Goal: Contribute content: Add original content to the website for others to see

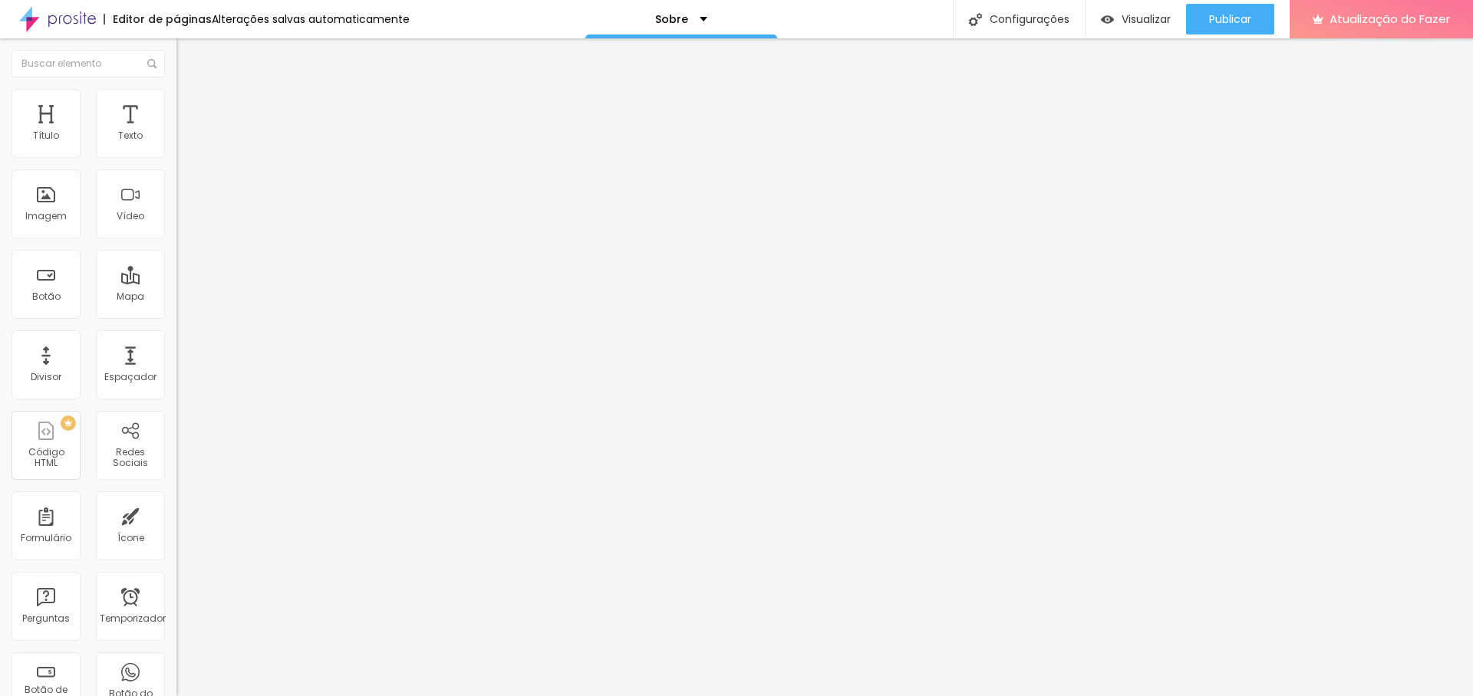
type input "21"
click at [176, 282] on input "range" at bounding box center [225, 288] width 99 height 12
click at [190, 104] on font "Avançado" at bounding box center [215, 99] width 51 height 13
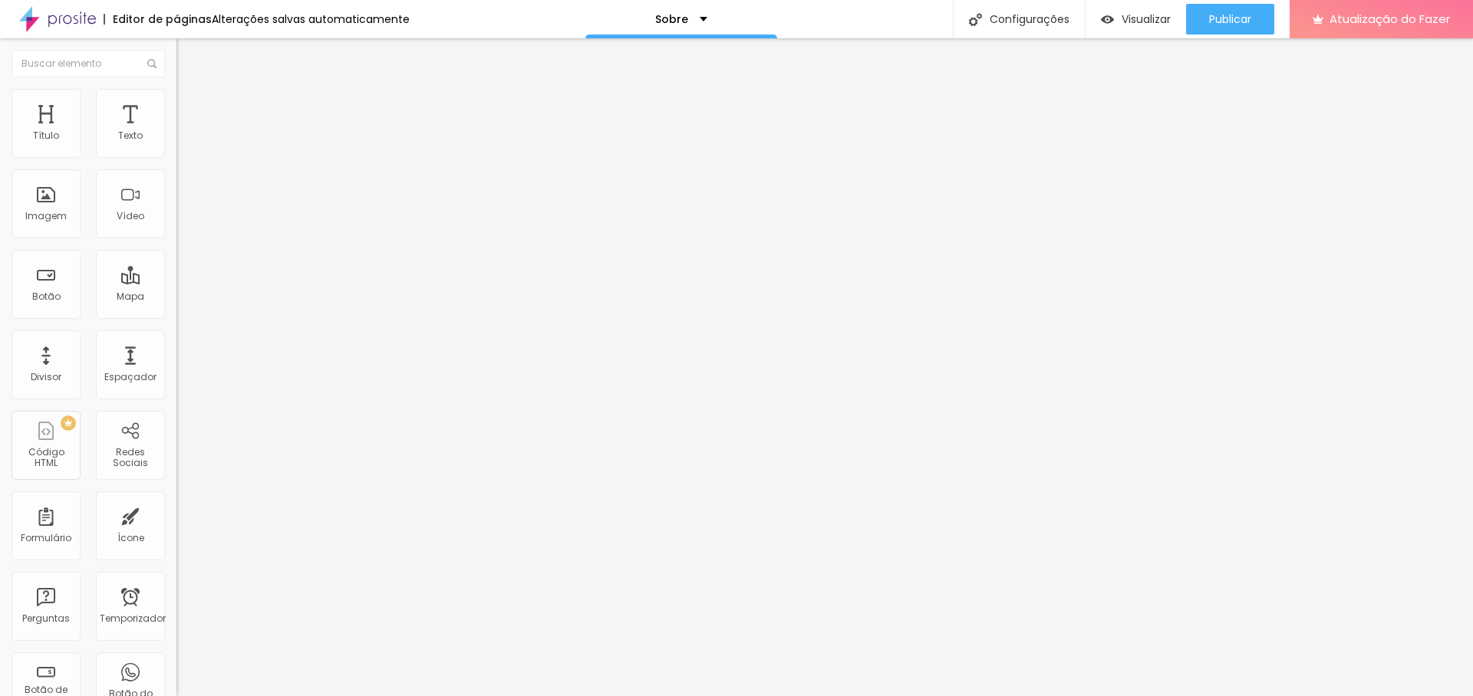
type input "20"
click at [176, 282] on input "range" at bounding box center [225, 288] width 99 height 12
type input "21"
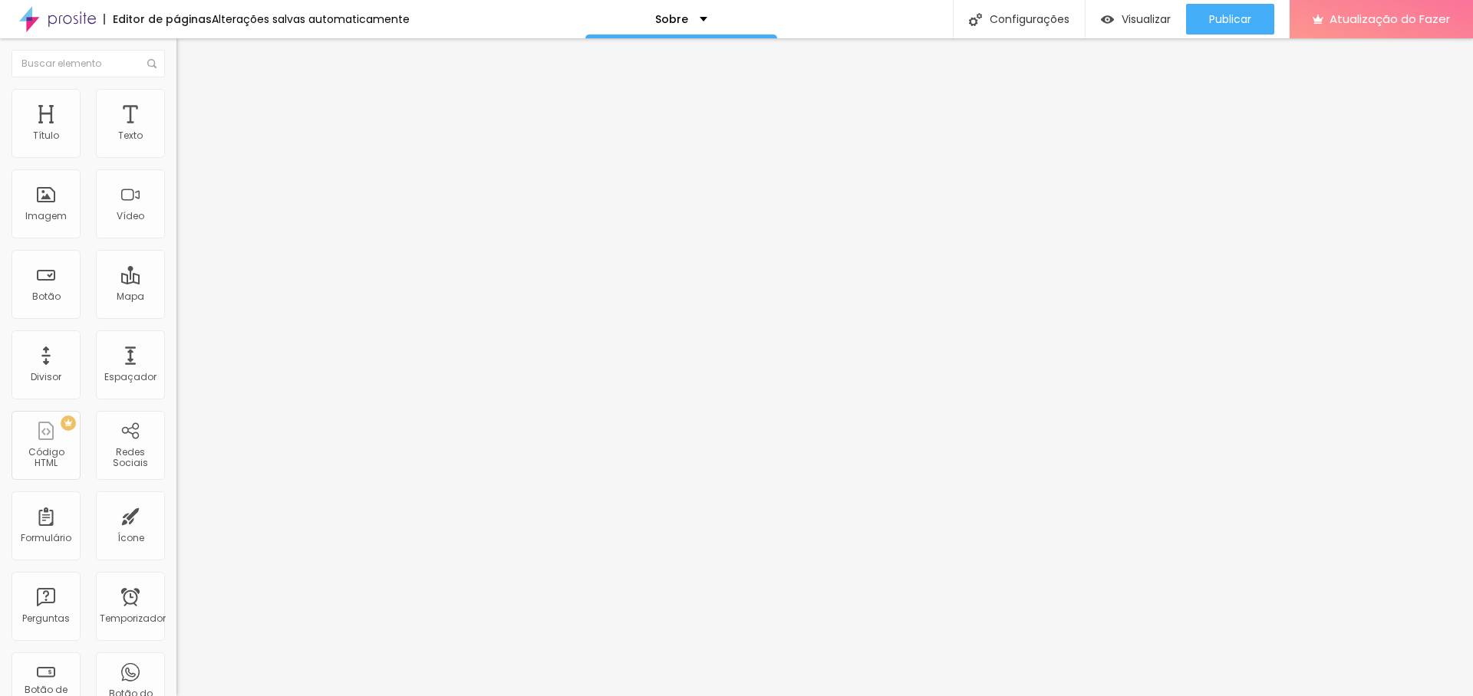
type input "21"
click at [176, 282] on input "range" at bounding box center [225, 288] width 99 height 12
type input "21"
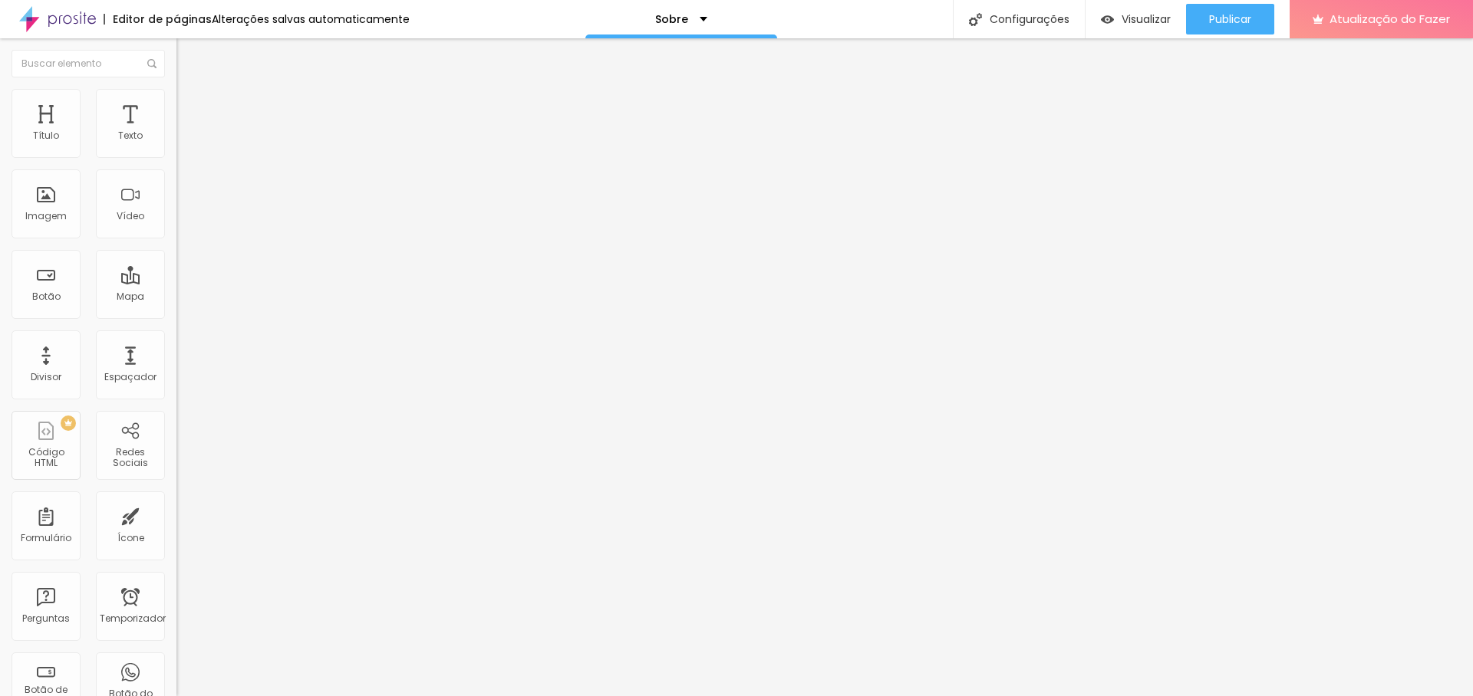
type input "21"
click at [176, 282] on input "range" at bounding box center [225, 288] width 99 height 12
type input "1.3"
click at [176, 499] on input "range" at bounding box center [225, 505] width 99 height 12
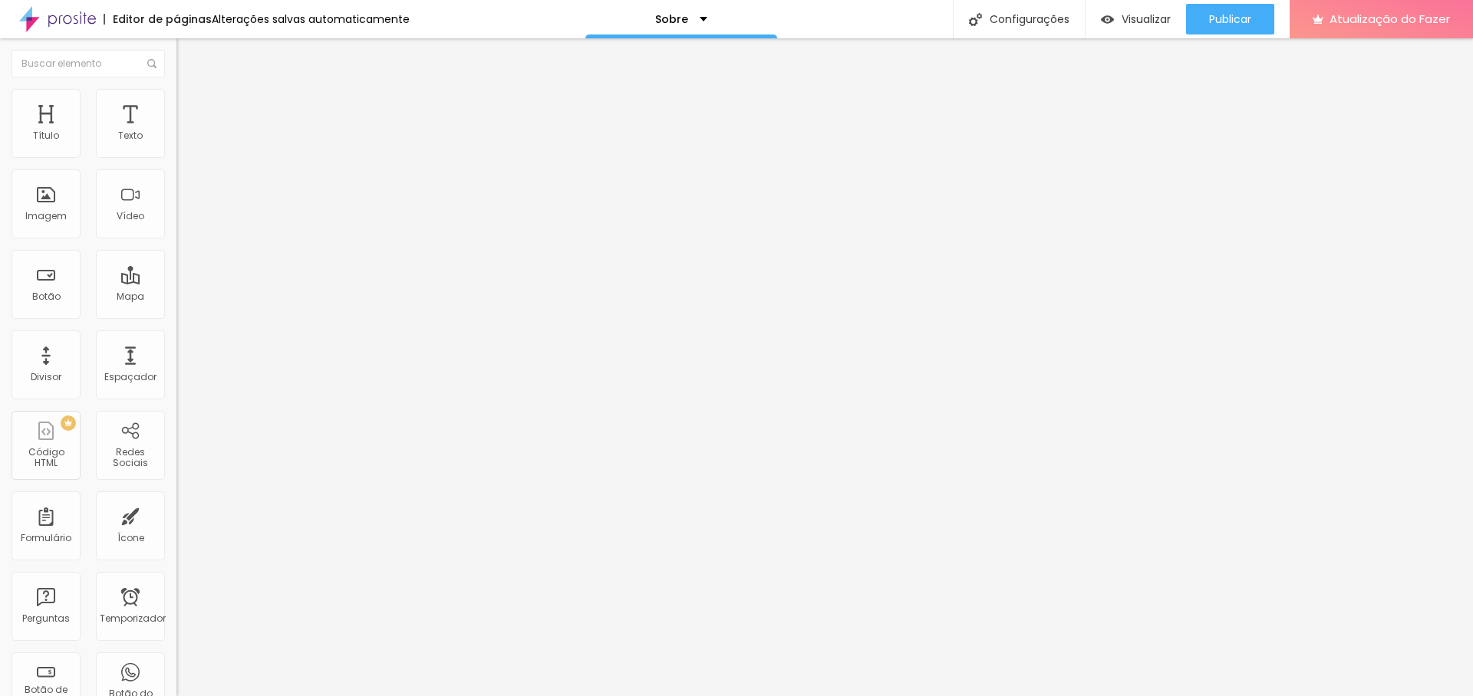
type input "0.5"
click at [176, 499] on input "range" at bounding box center [225, 505] width 99 height 12
type input "0.7"
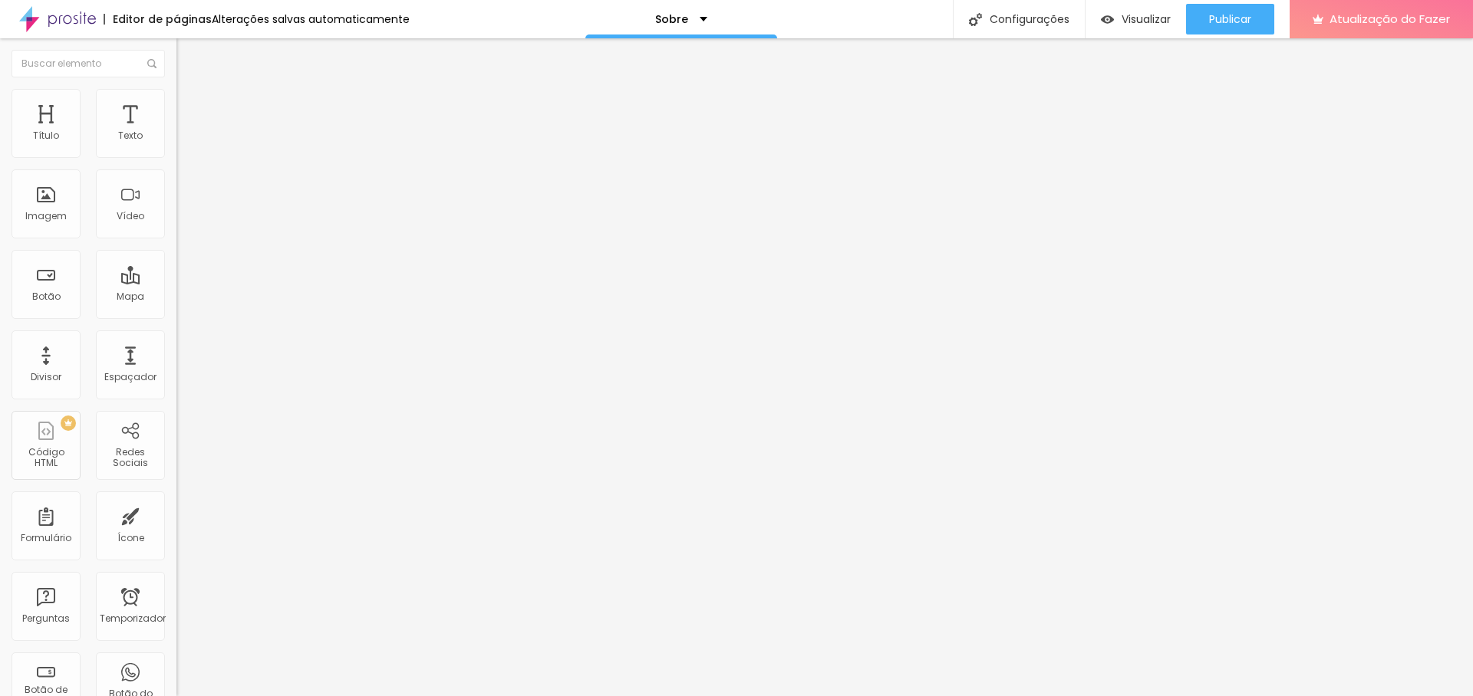
type input "0.5"
type input "0"
drag, startPoint x: 43, startPoint y: 181, endPoint x: 28, endPoint y: 181, distance: 14.6
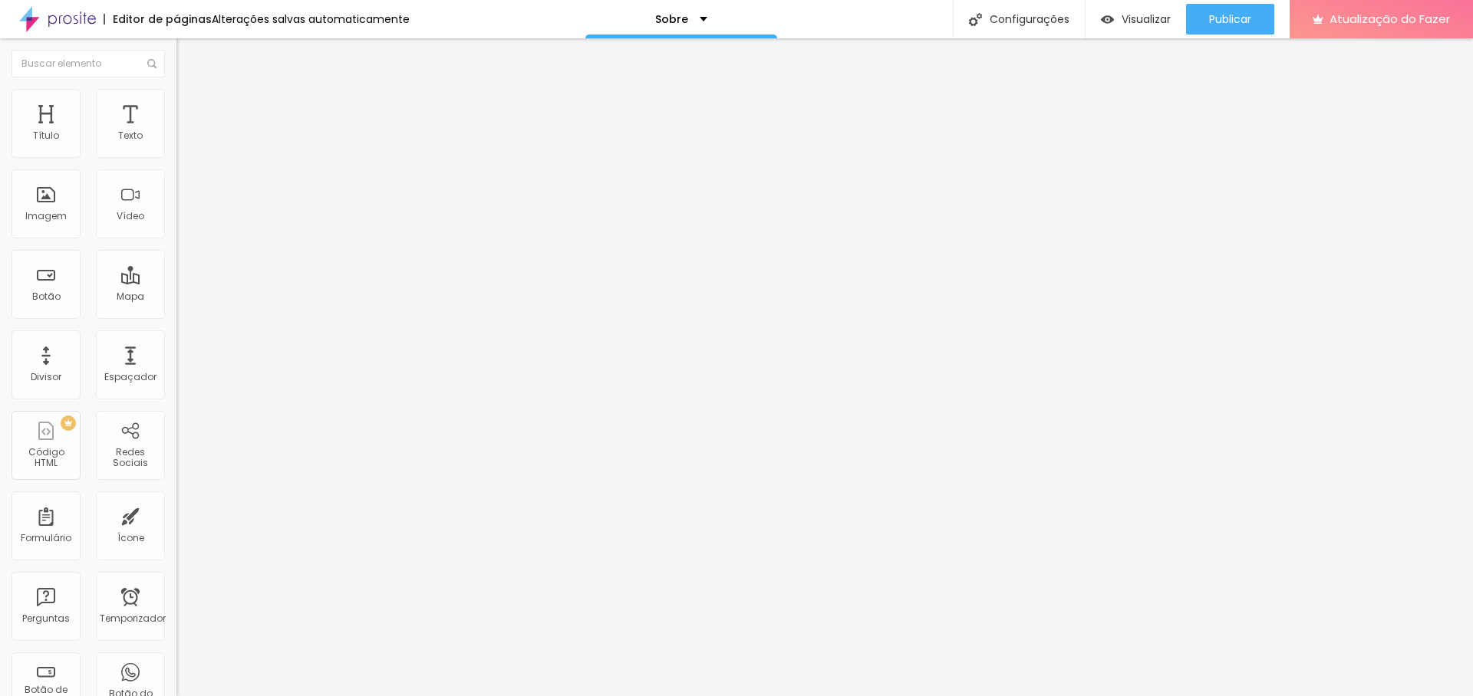
type input "0"
click at [176, 499] on input "range" at bounding box center [225, 505] width 99 height 12
type input "1.6"
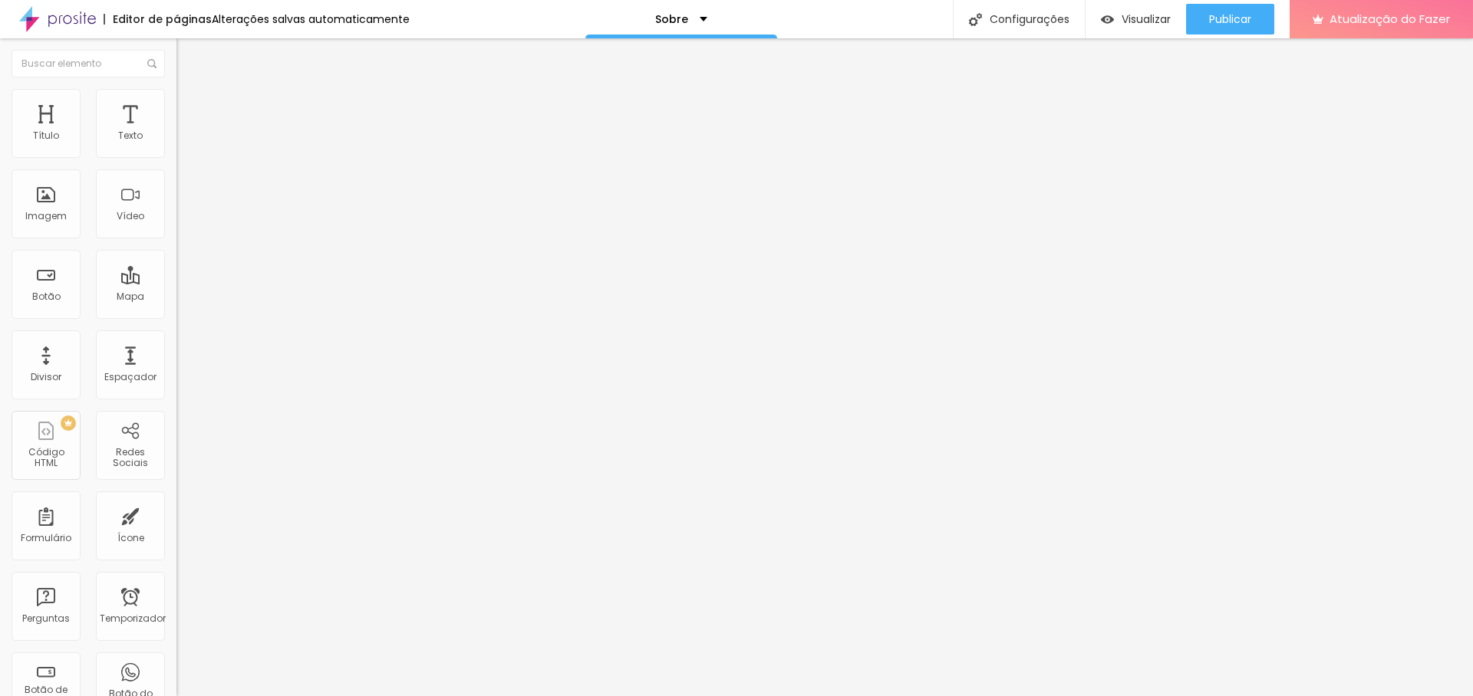
type input "1.5"
click at [190, 106] on font "Avançado" at bounding box center [215, 99] width 51 height 13
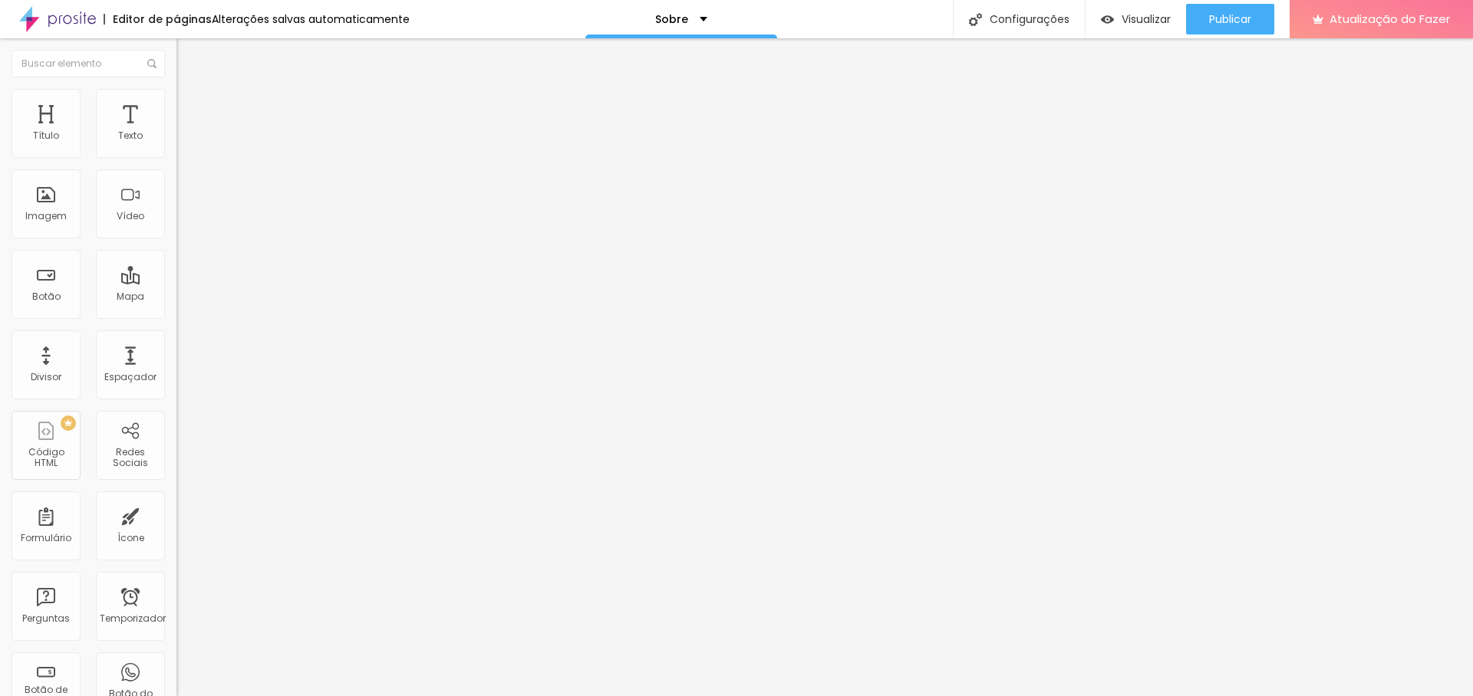
type input "22"
click at [176, 282] on input "range" at bounding box center [225, 288] width 99 height 12
click at [176, 102] on li "Avançado" at bounding box center [264, 96] width 176 height 15
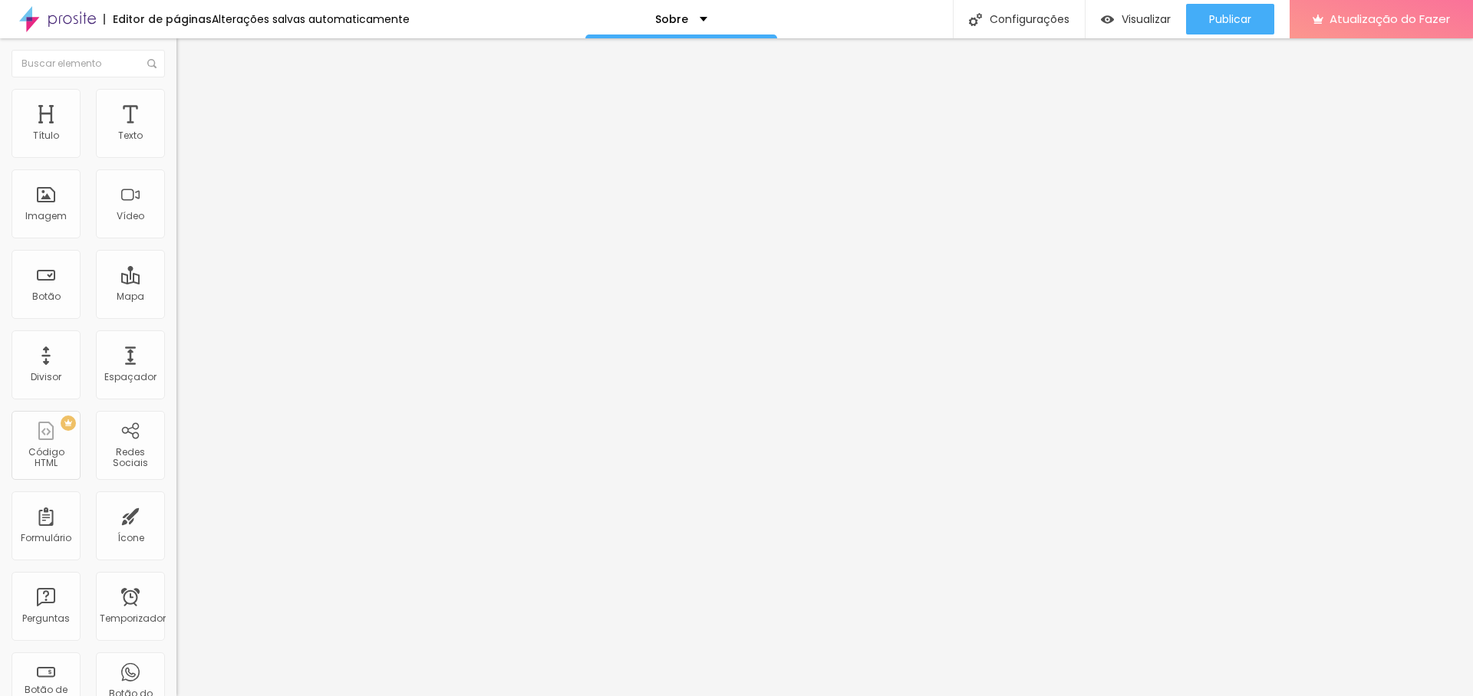
type input "20"
click at [176, 282] on input "range" at bounding box center [225, 288] width 99 height 12
click at [176, 143] on div "Facebook" at bounding box center [264, 226] width 176 height 212
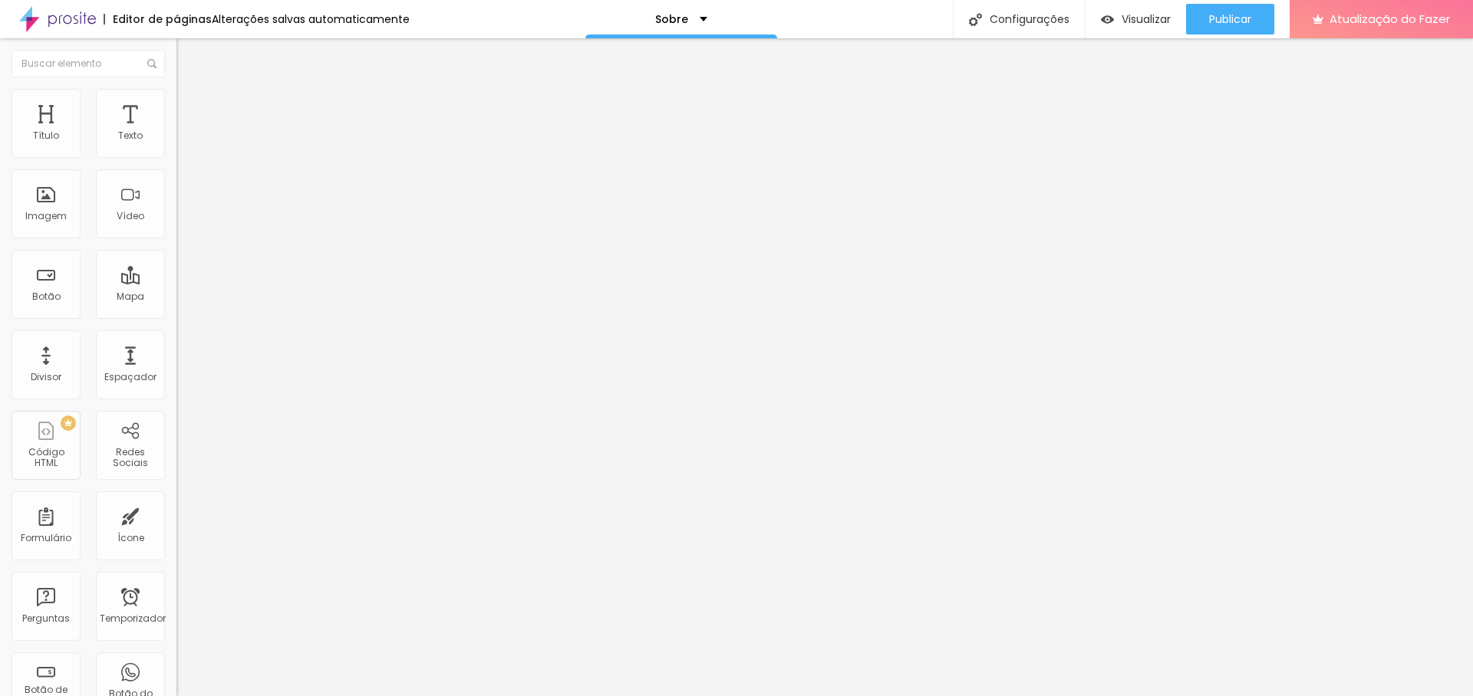
click at [176, 522] on input "https://" at bounding box center [268, 529] width 184 height 15
drag, startPoint x: 112, startPoint y: 246, endPoint x: 10, endPoint y: 242, distance: 102.1
paste input "www.facebook.com/JotaAudiovisualOficial"
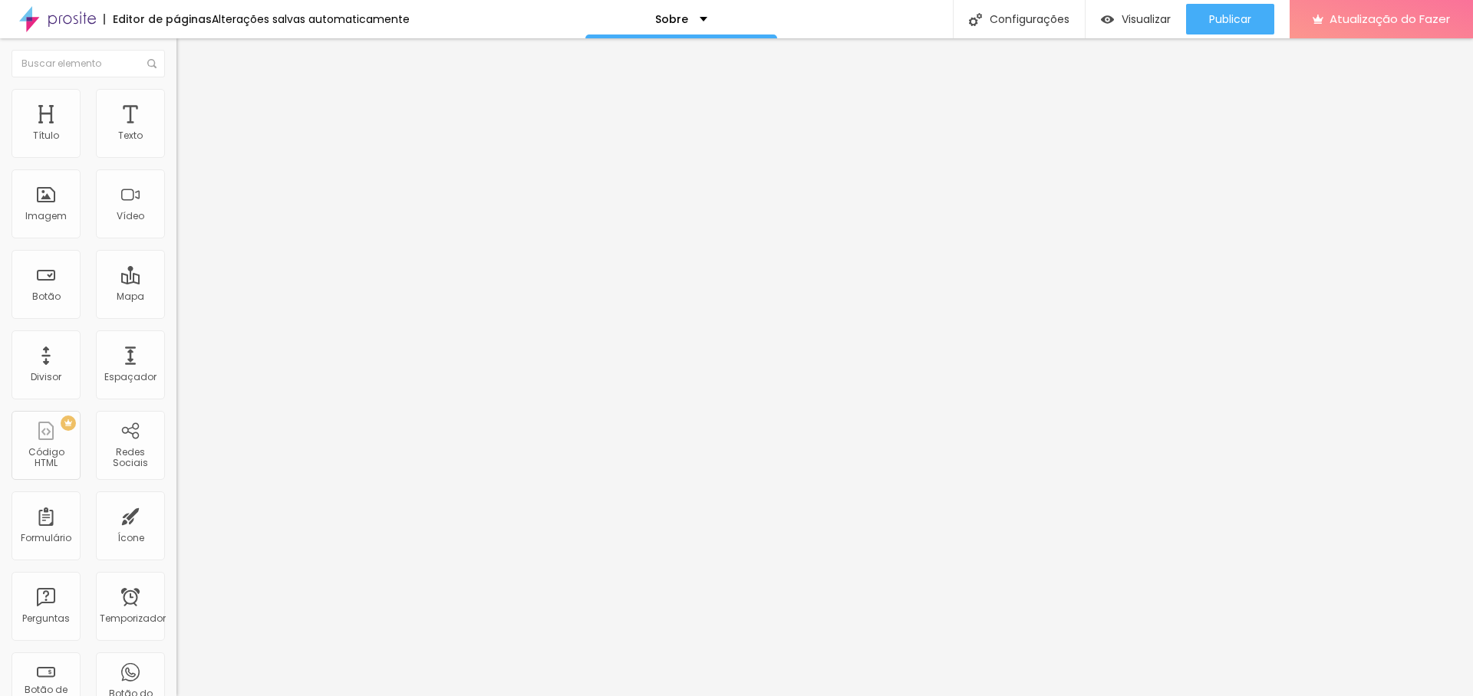
type input "https://www.facebook.com/JotaAudiovisualOficial"
drag, startPoint x: 94, startPoint y: 281, endPoint x: 15, endPoint y: 280, distance: 79.0
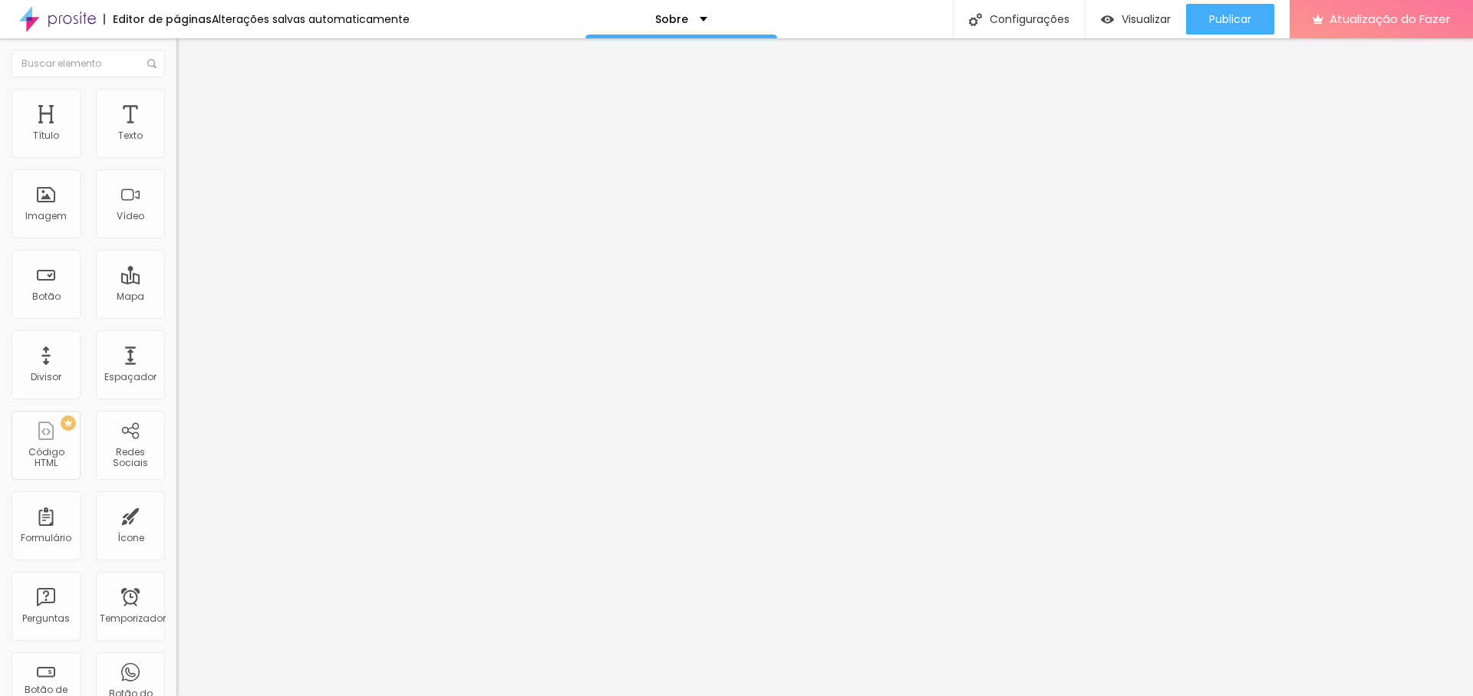
paste input "www.instagram.com/jotaaudiovisual/"
type input "https://www.instagram.com/jotaaudiovisual/"
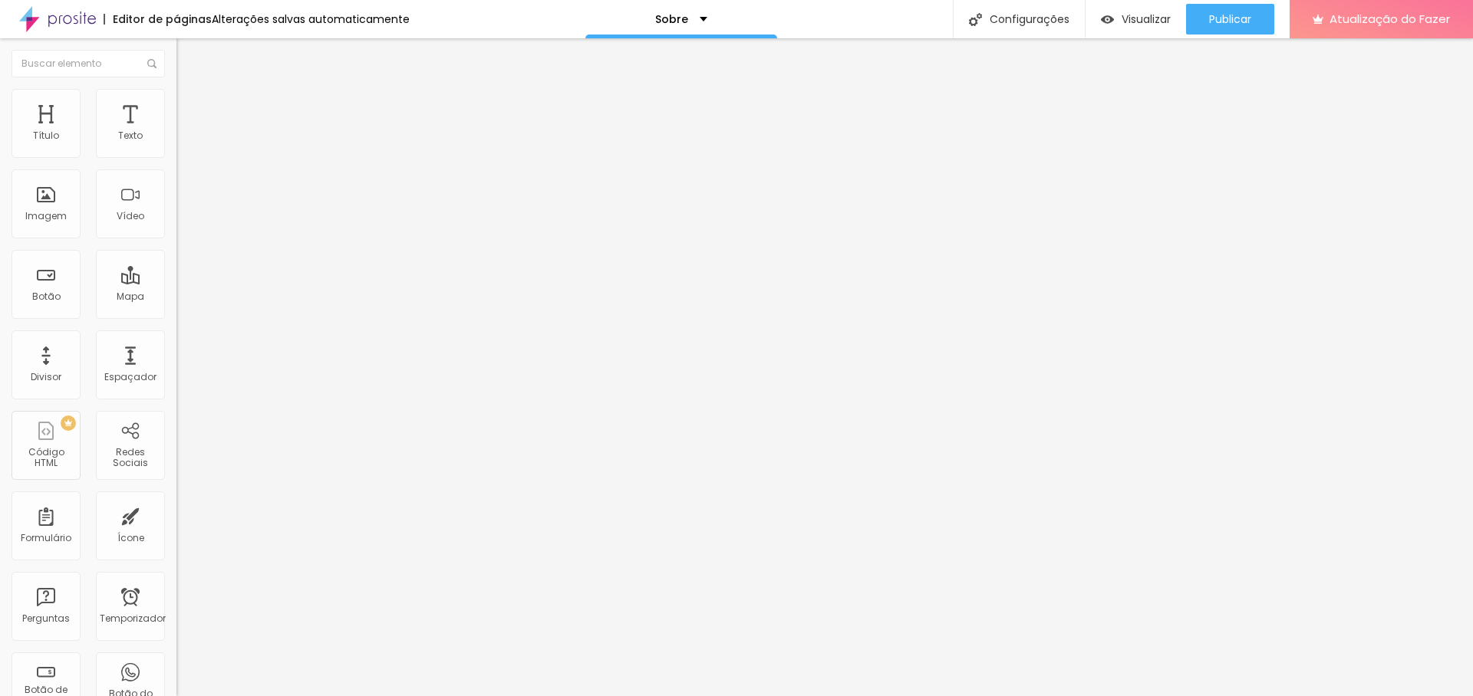
drag, startPoint x: 91, startPoint y: 311, endPoint x: 5, endPoint y: 309, distance: 85.2
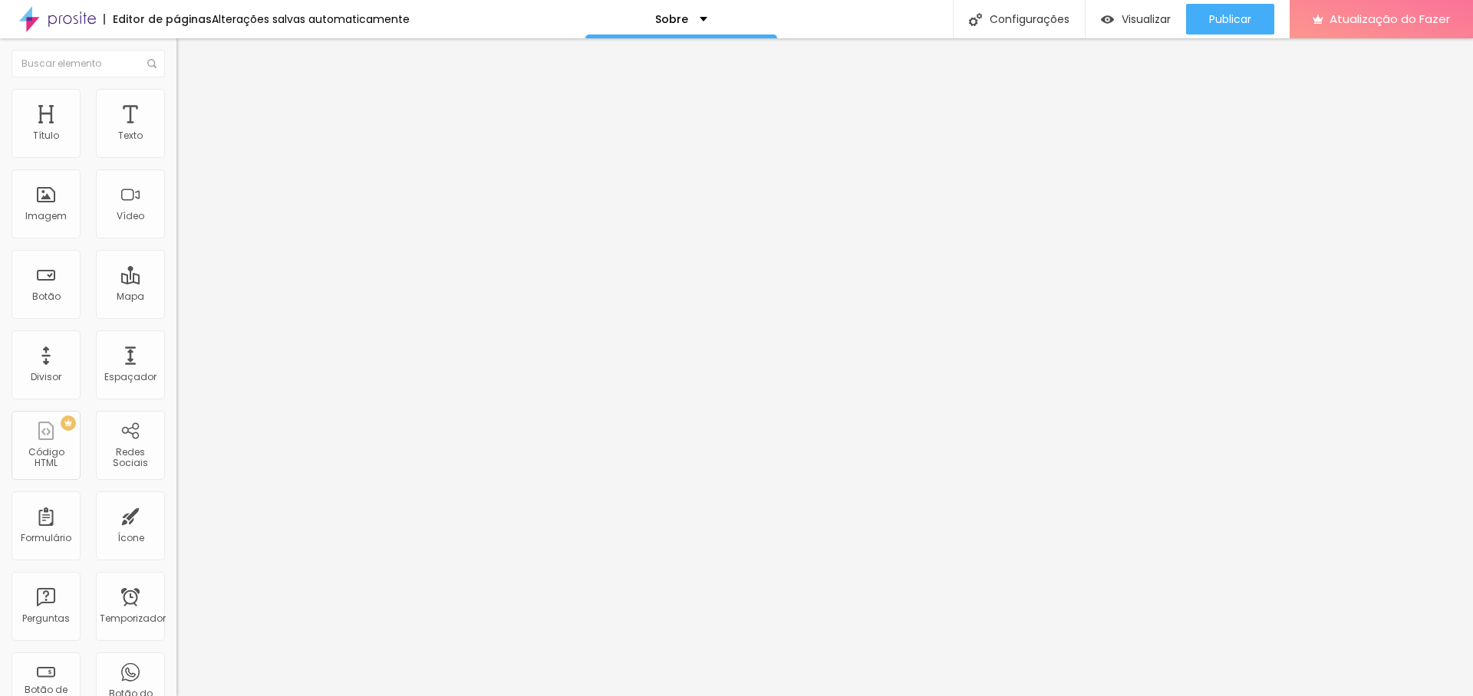
paste input "www.youtube.com/@JotaAudiovisual"
type input "https://www.youtube.com/@JotaAudiovisual"
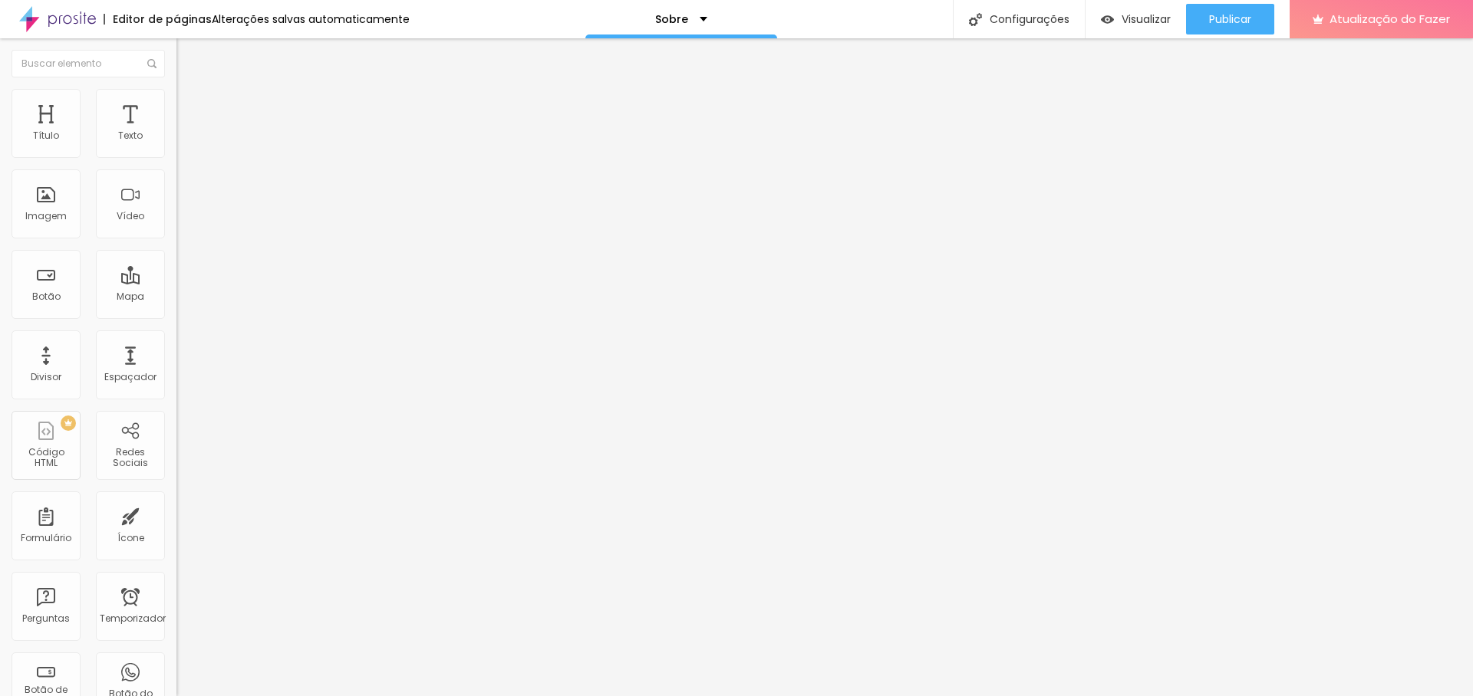
click at [176, 458] on div "Editar nulo Conteúdo Estilo Avançado Facebook Rede social Facebook Endereço URL…" at bounding box center [264, 367] width 176 height 658
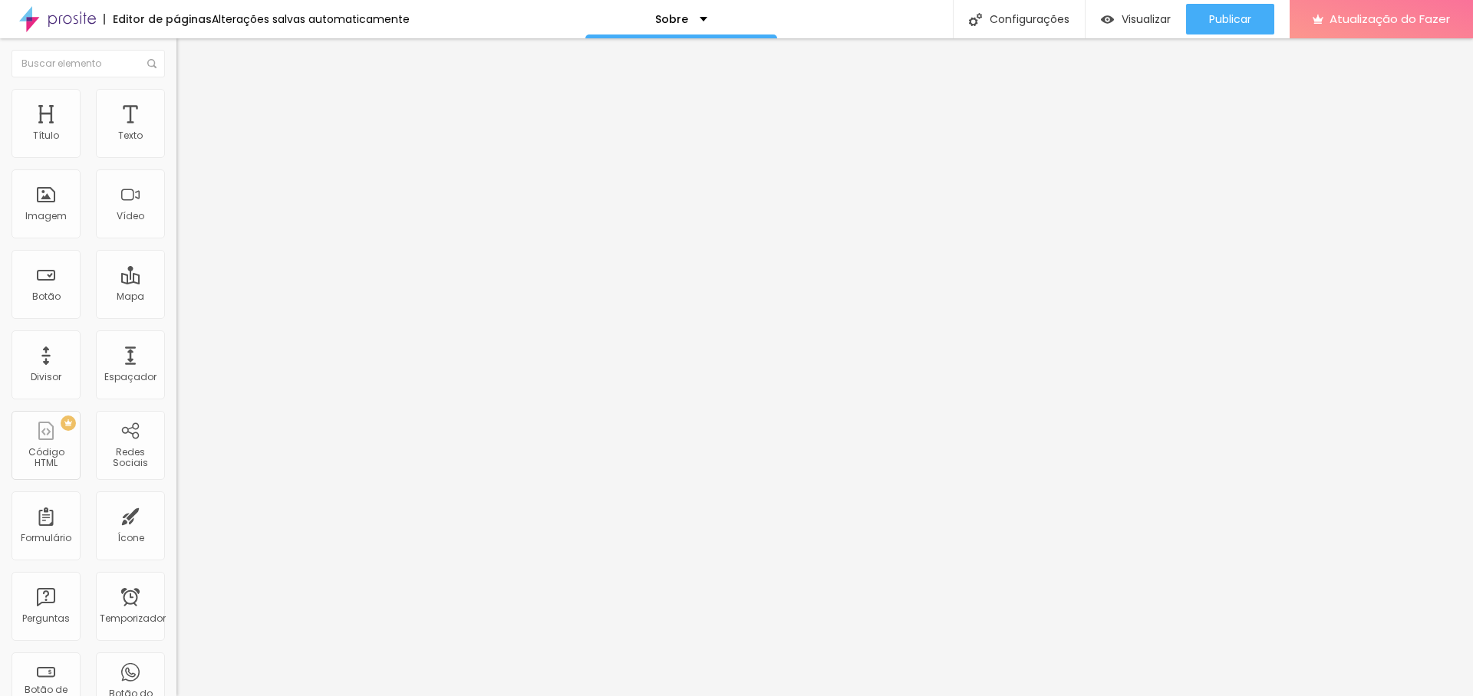
drag, startPoint x: 104, startPoint y: 345, endPoint x: 0, endPoint y: 337, distance: 103.9
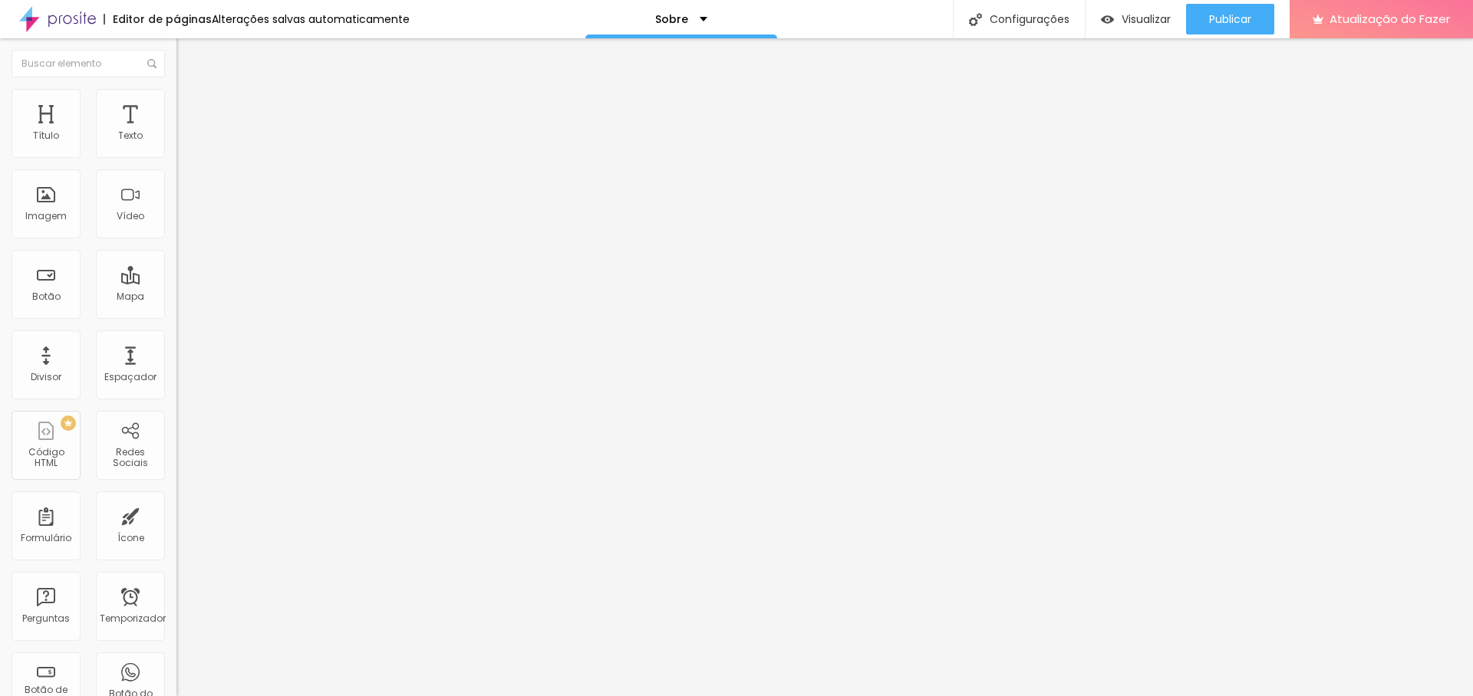
paste input "www.linkedin.com/company/jotaaudiovisual/"
type input "https://www.linkedin.com/company/jotaaudiovisual/"
click at [1227, 25] on font "Publicar" at bounding box center [1230, 19] width 42 height 15
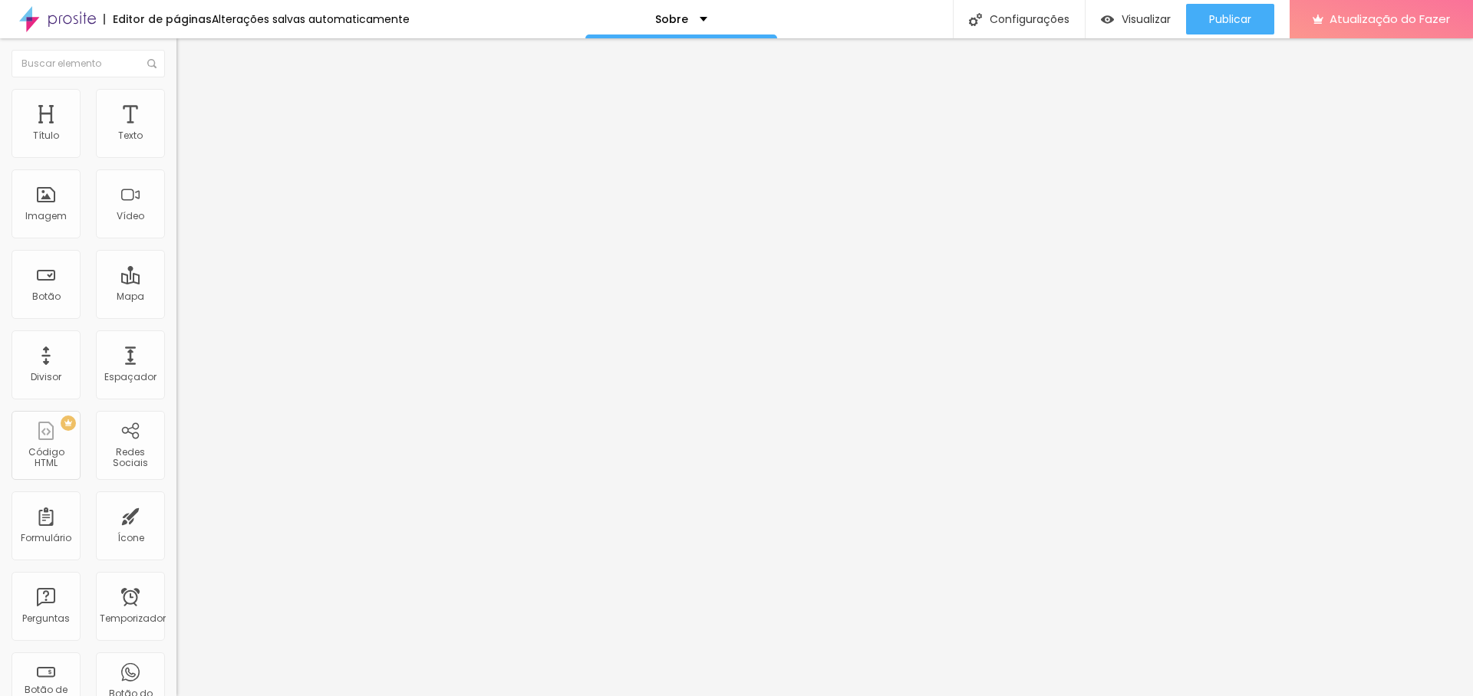
click at [190, 108] on font "Avançado" at bounding box center [215, 114] width 51 height 13
type input "17"
click at [176, 298] on input "range" at bounding box center [225, 304] width 99 height 12
type input "23"
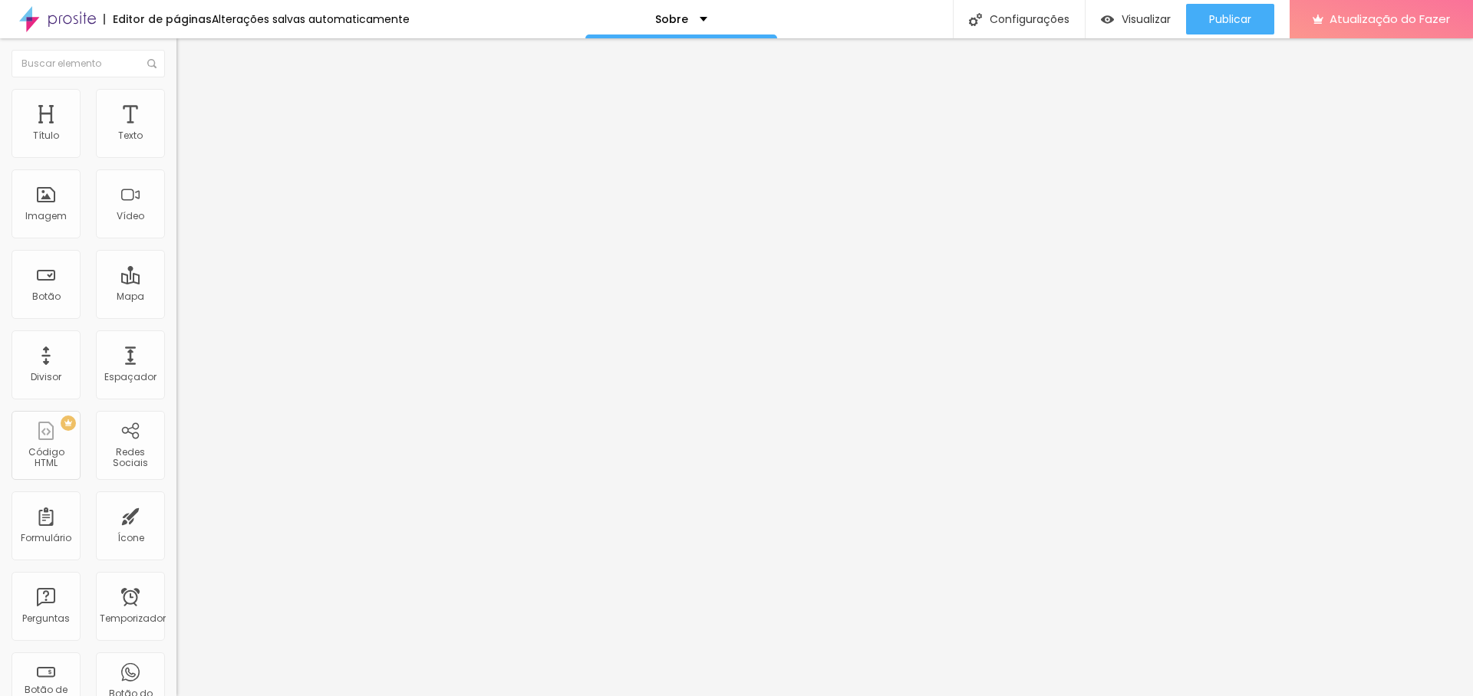
type input "23"
click at [176, 298] on input "range" at bounding box center [225, 304] width 99 height 12
type input "35"
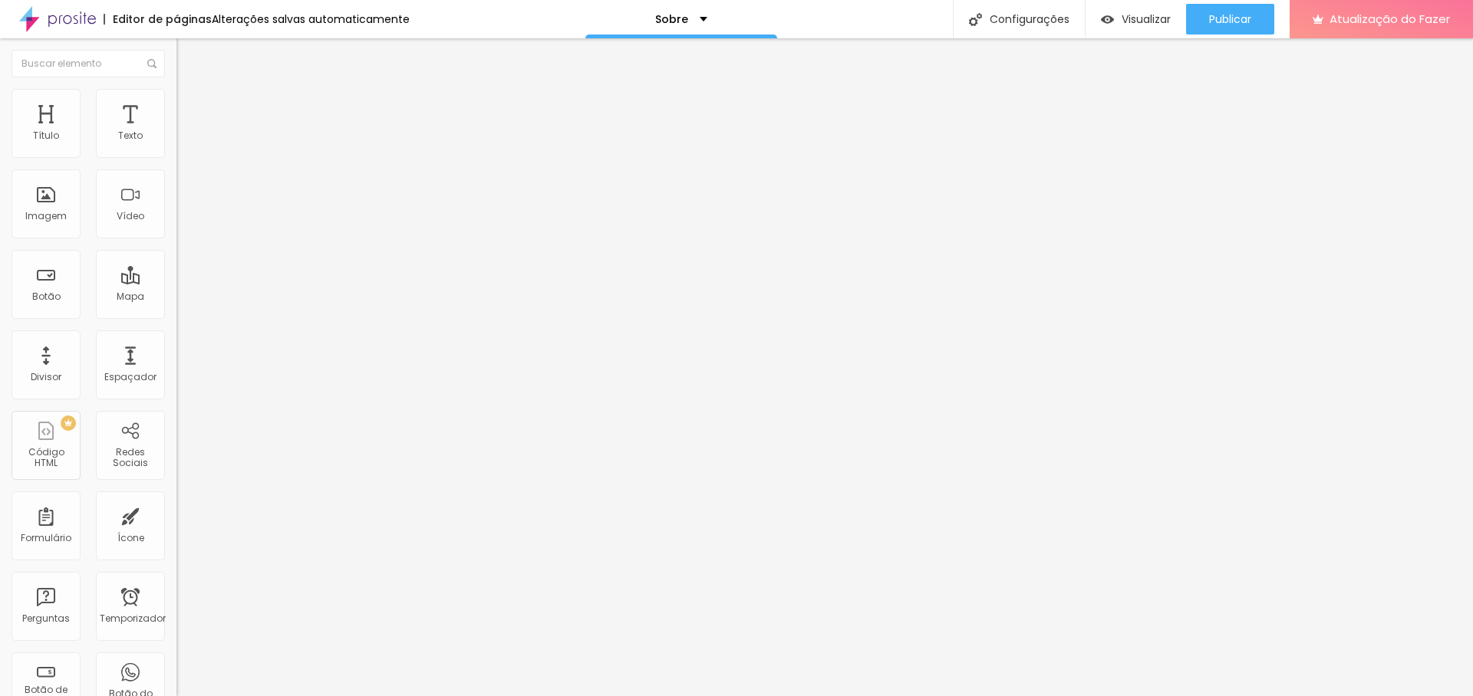
type input "35"
click at [176, 298] on input "range" at bounding box center [225, 304] width 99 height 12
click at [176, 89] on li "Conteúdo" at bounding box center [264, 81] width 176 height 15
click at [176, 97] on img at bounding box center [183, 96] width 14 height 14
type input "95"
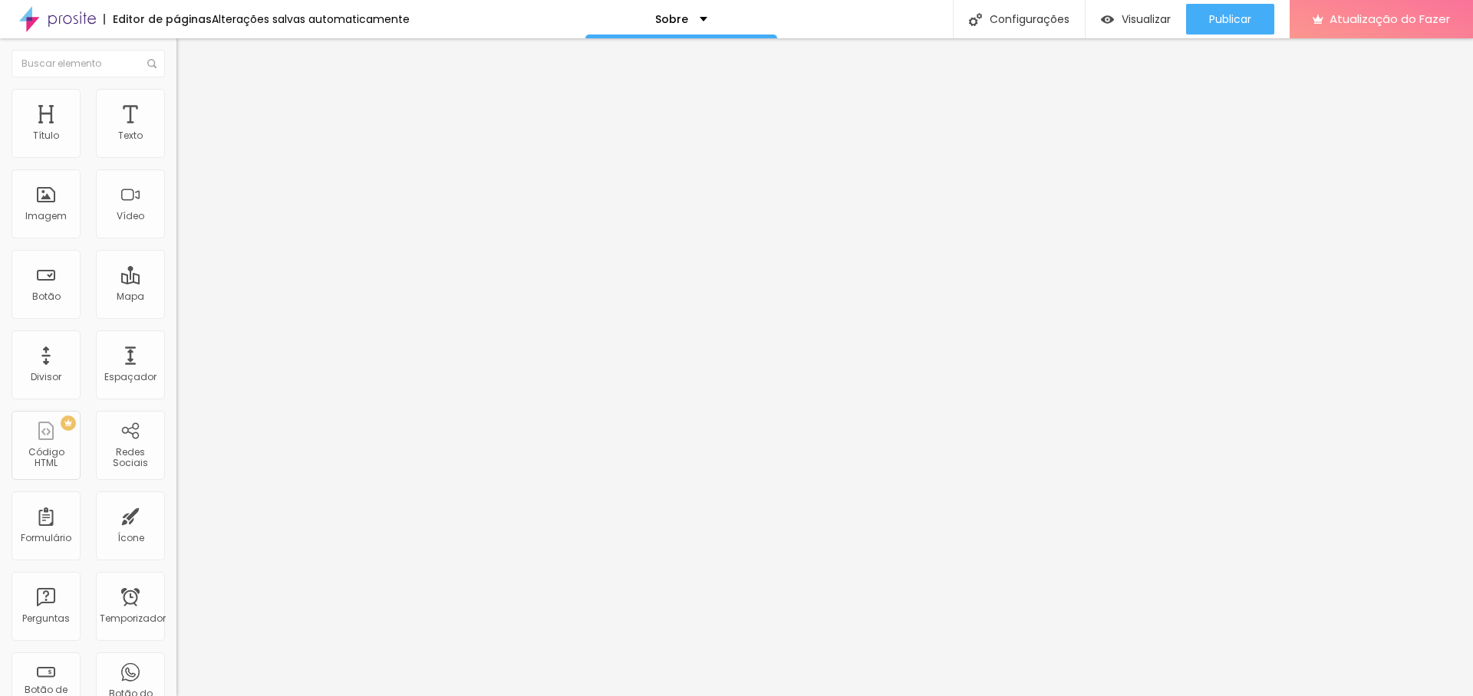
type input "95"
type input "90"
type input "95"
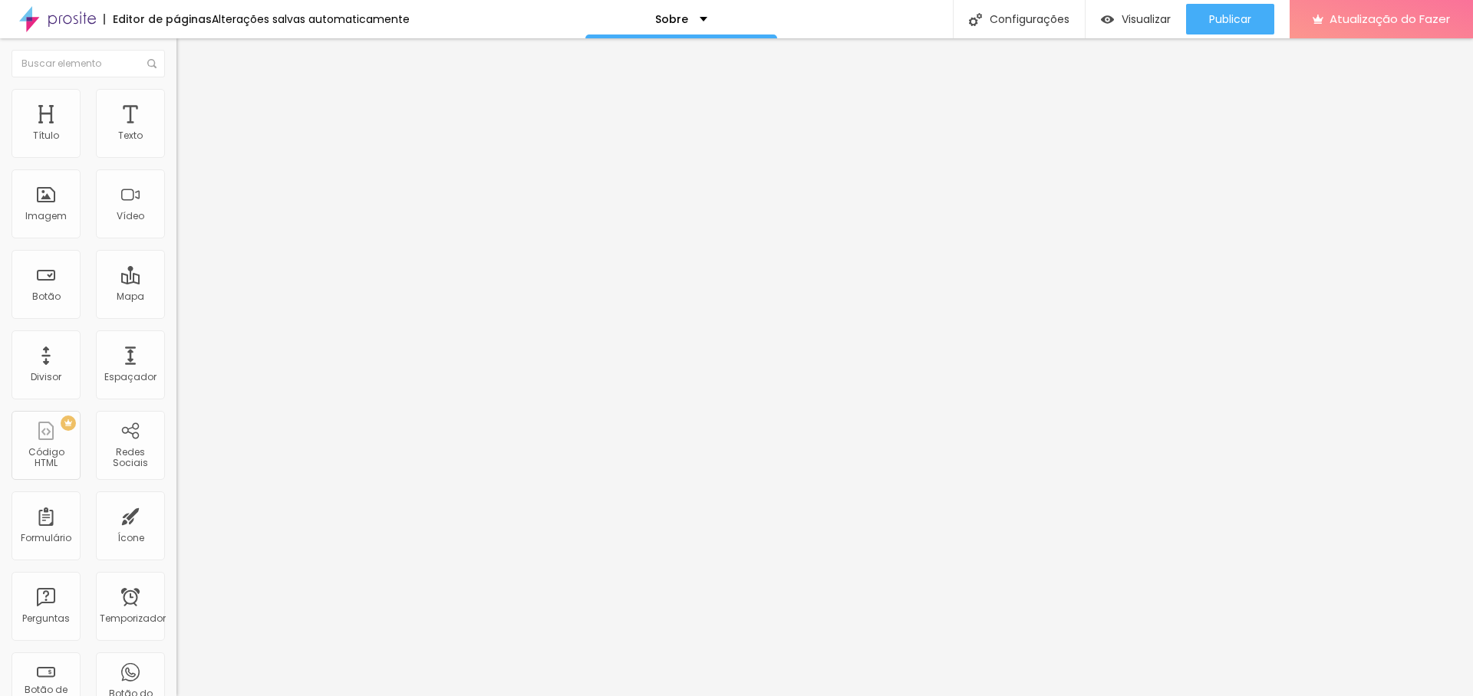
type input "100"
drag, startPoint x: 160, startPoint y: 165, endPoint x: 206, endPoint y: 165, distance: 45.3
click at [206, 157] on input "range" at bounding box center [225, 151] width 99 height 12
type input "7"
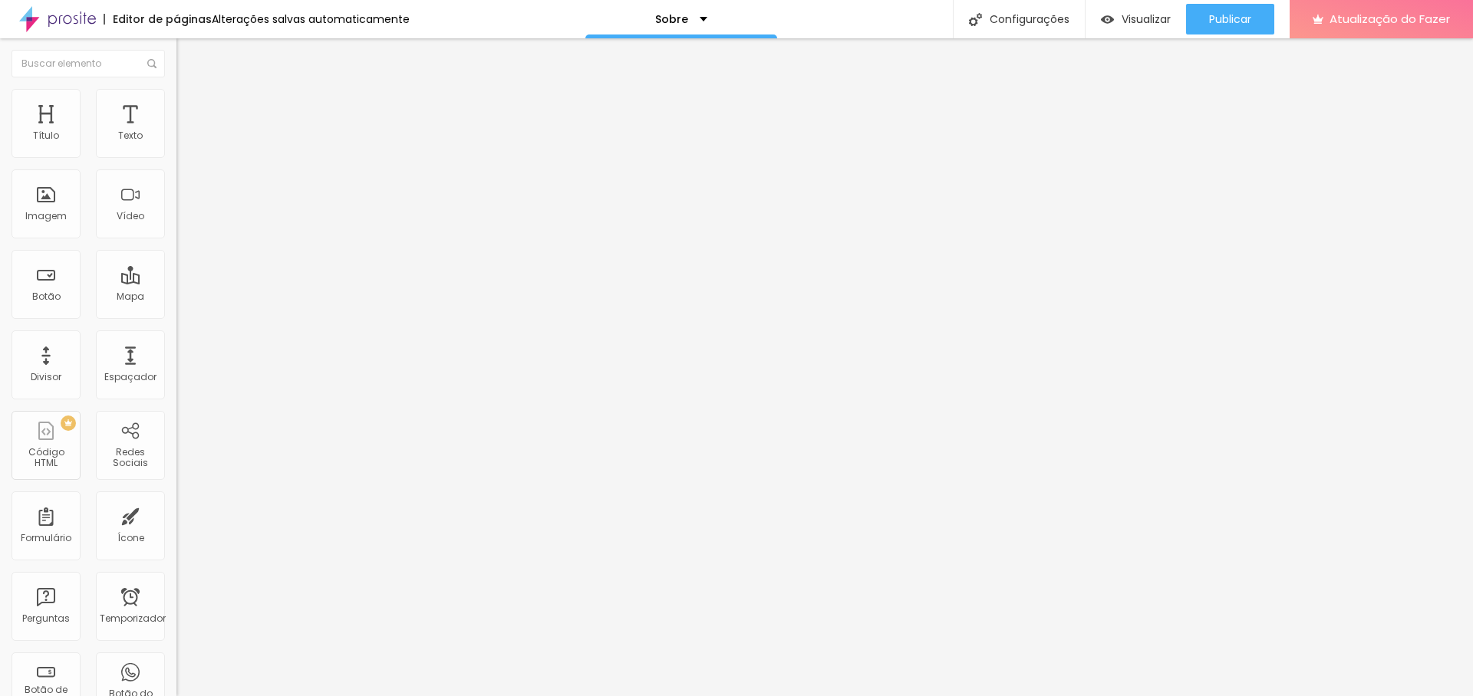
type input "7"
type input "8"
type input "10"
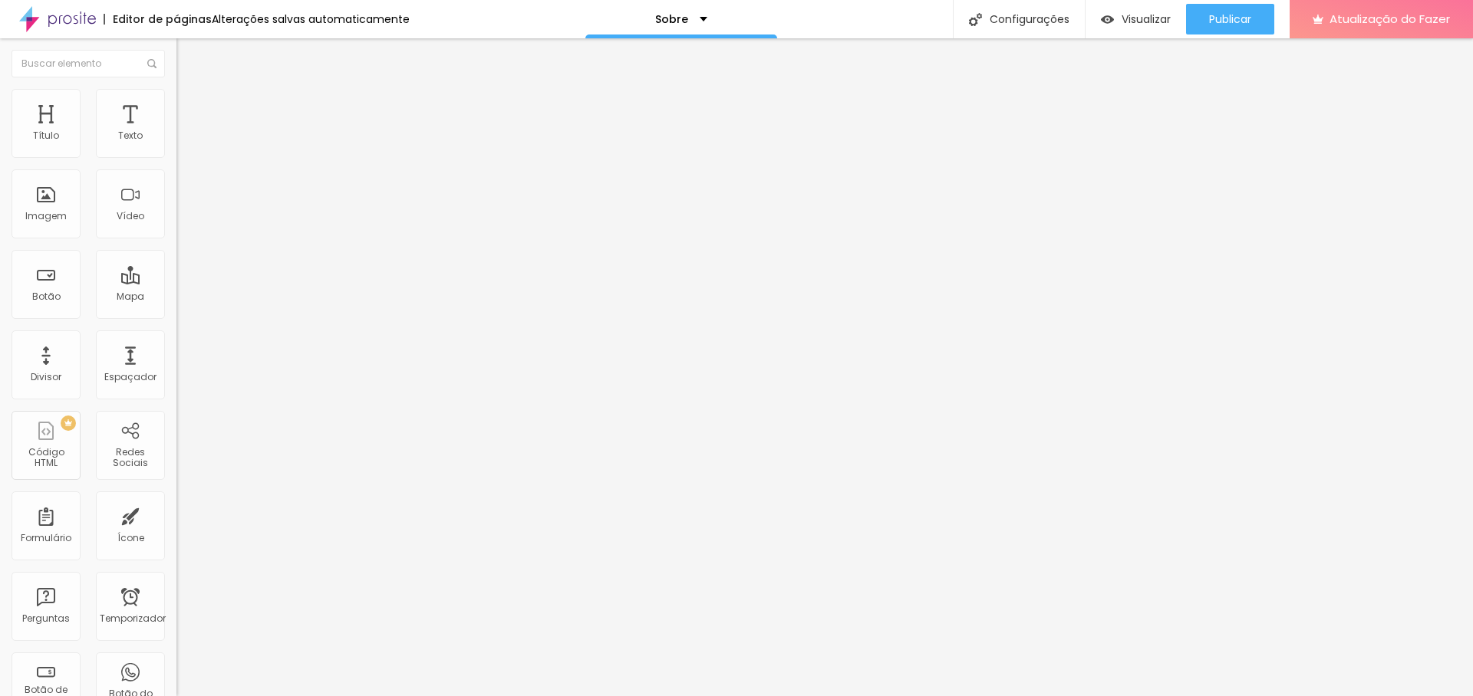
type input "12"
type input "14"
type input "16"
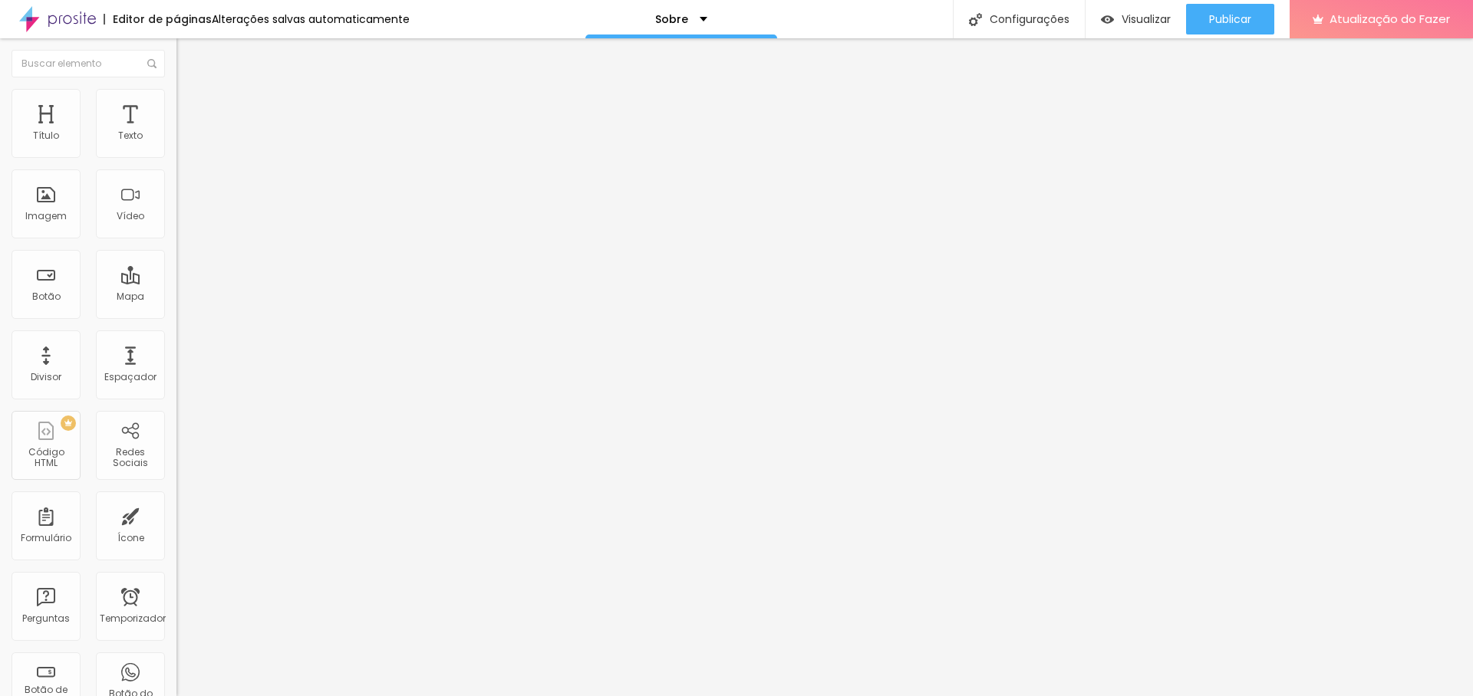
type input "16"
type input "17"
type input "19"
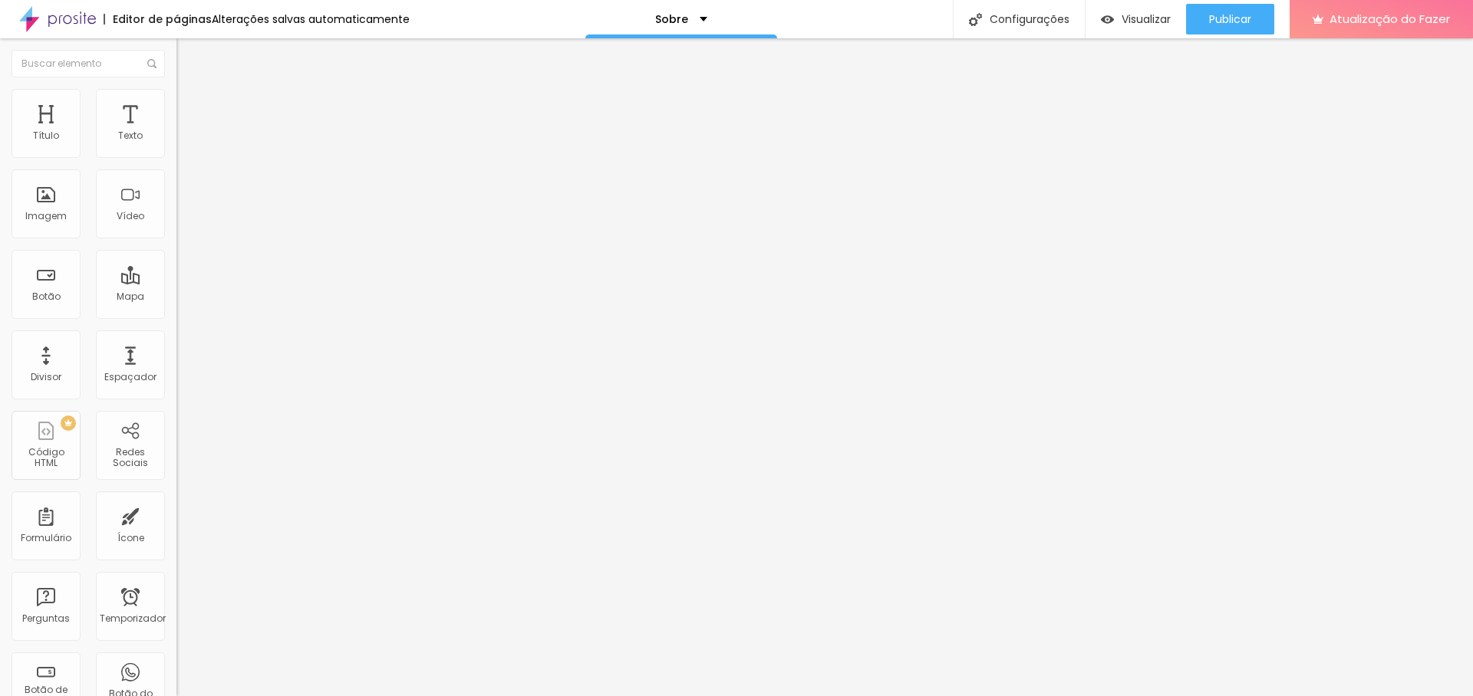
type input "21"
type input "23"
type input "24"
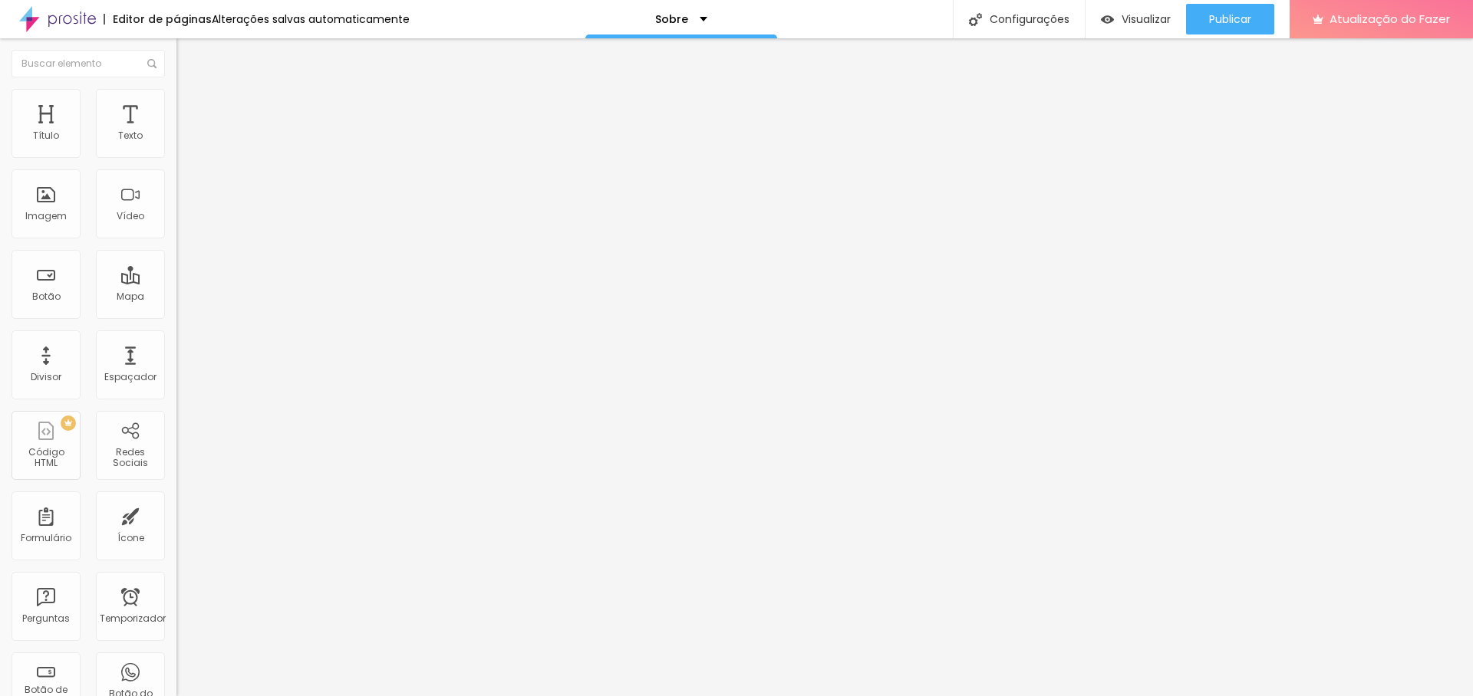
type input "24"
type input "26"
type input "27"
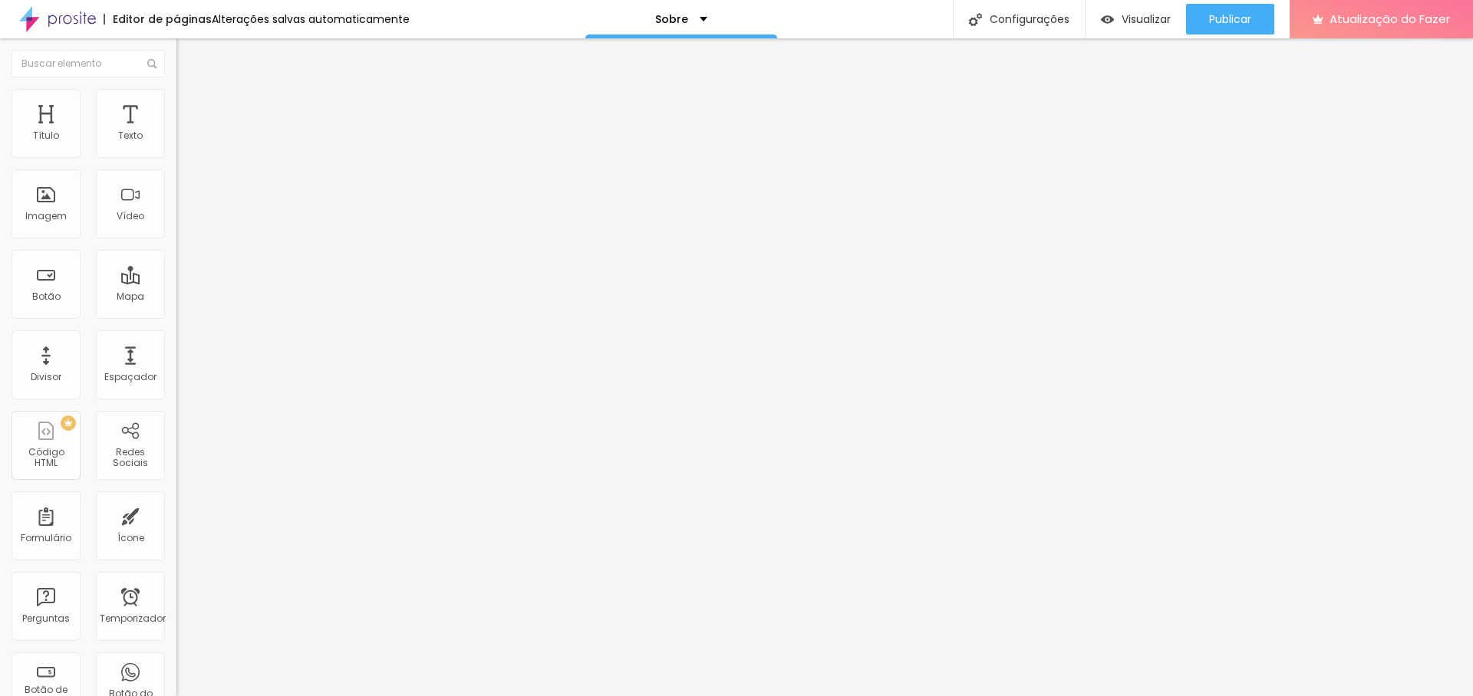
type input "28"
type input "29"
type input "30"
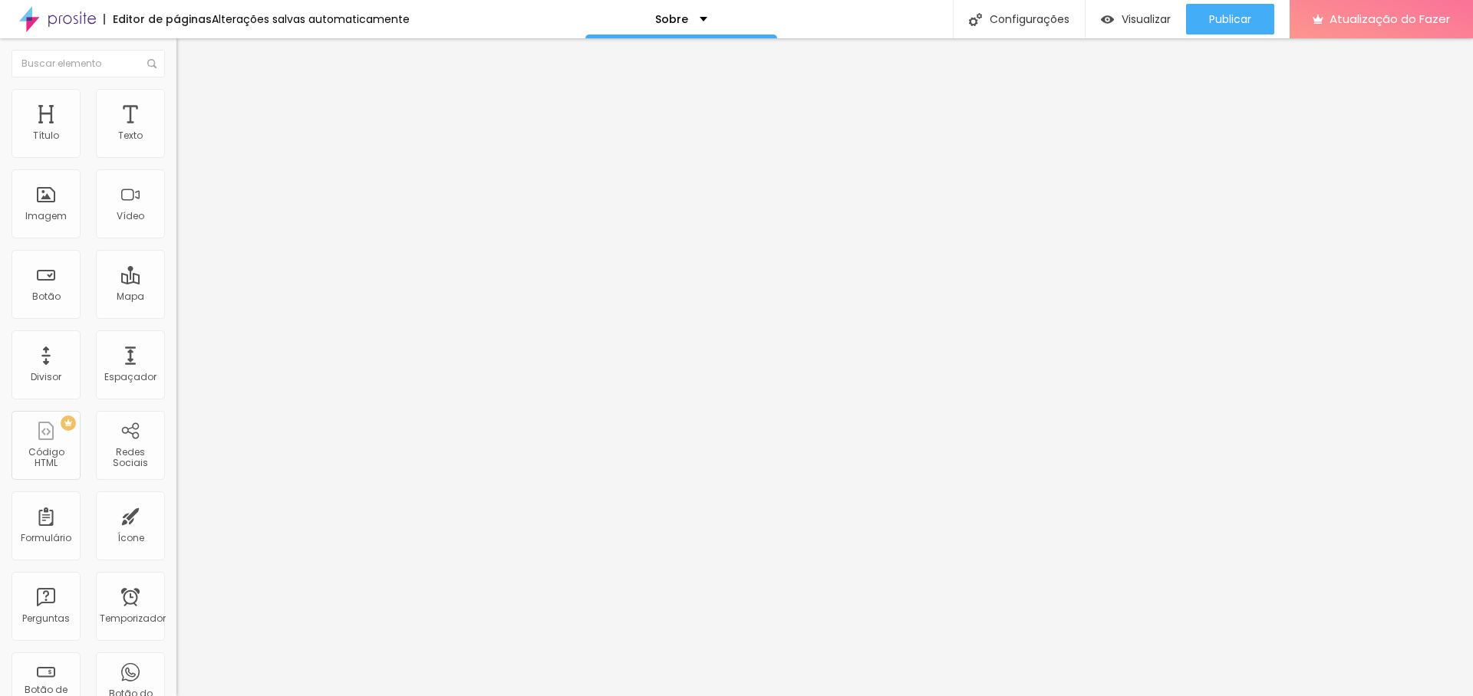
type input "30"
type input "29"
type input "27"
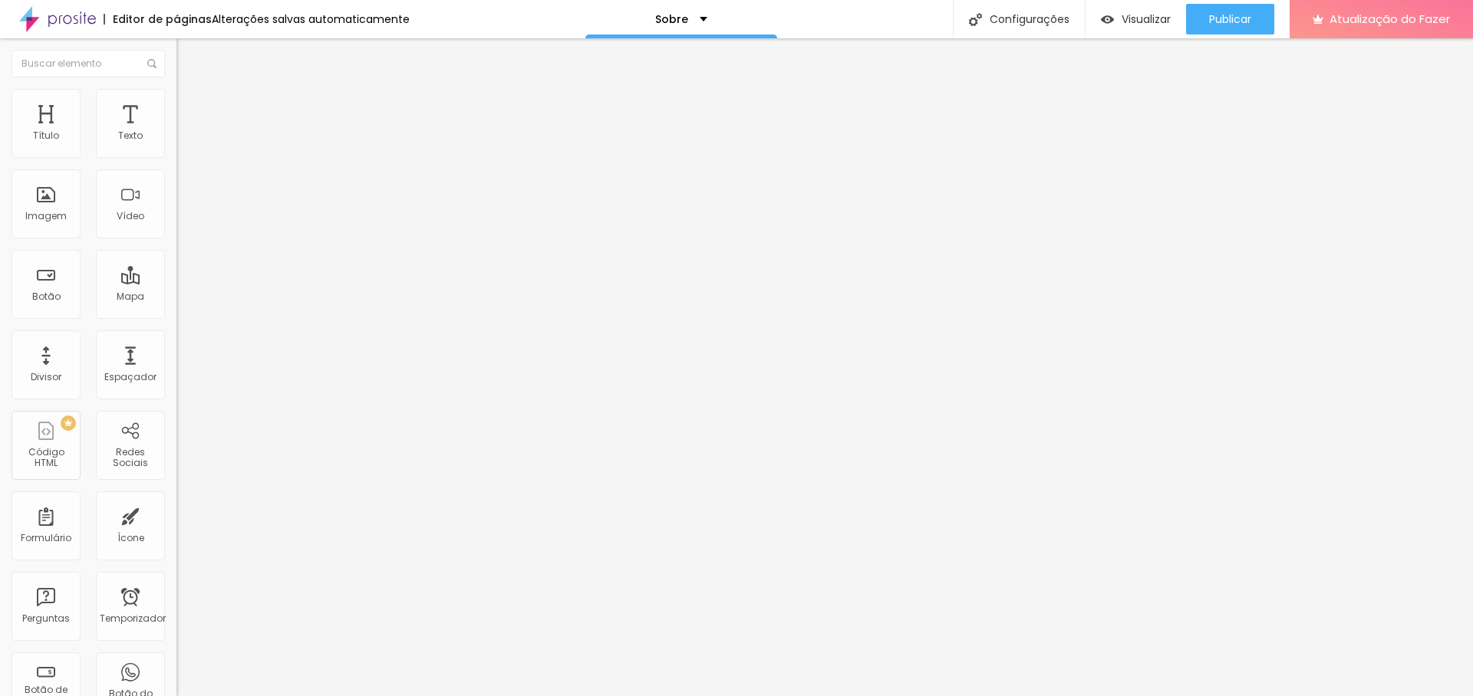
type input "26"
type input "25"
type input "24"
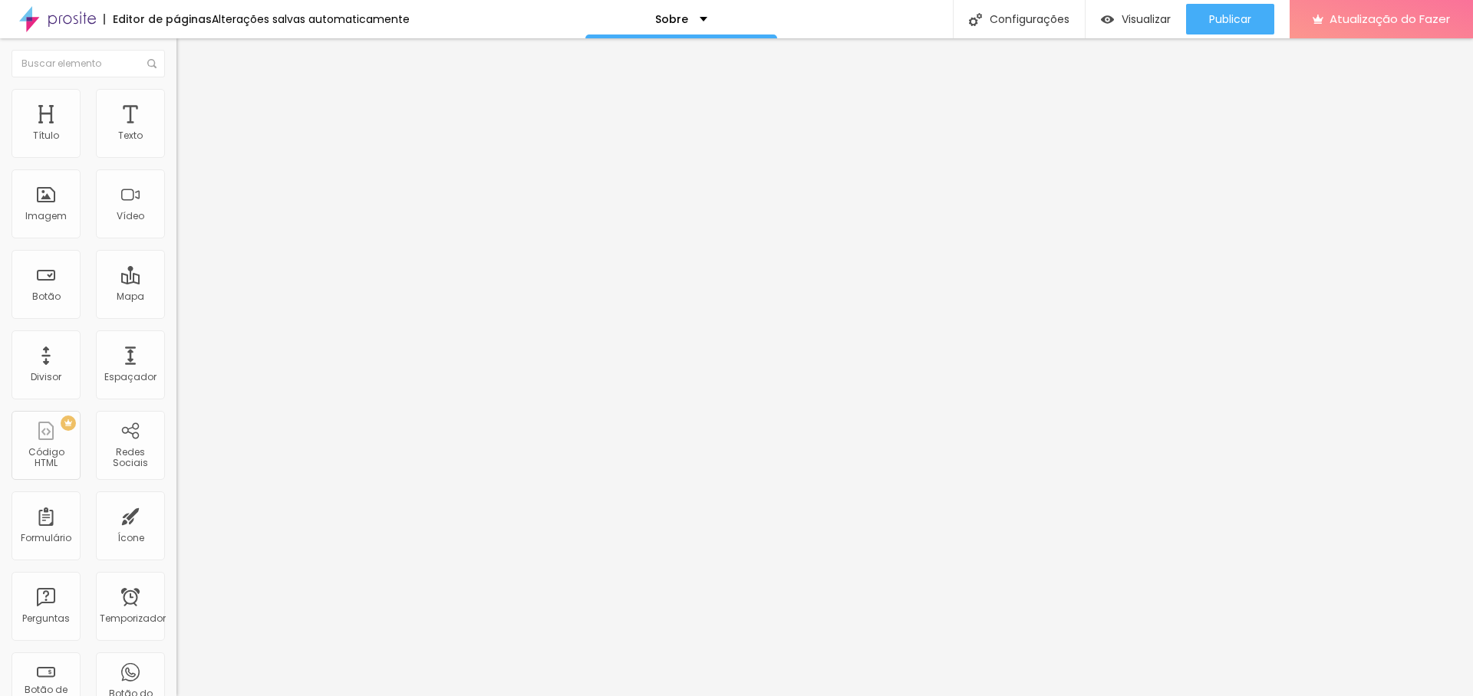
type input "24"
type input "23"
type input "21"
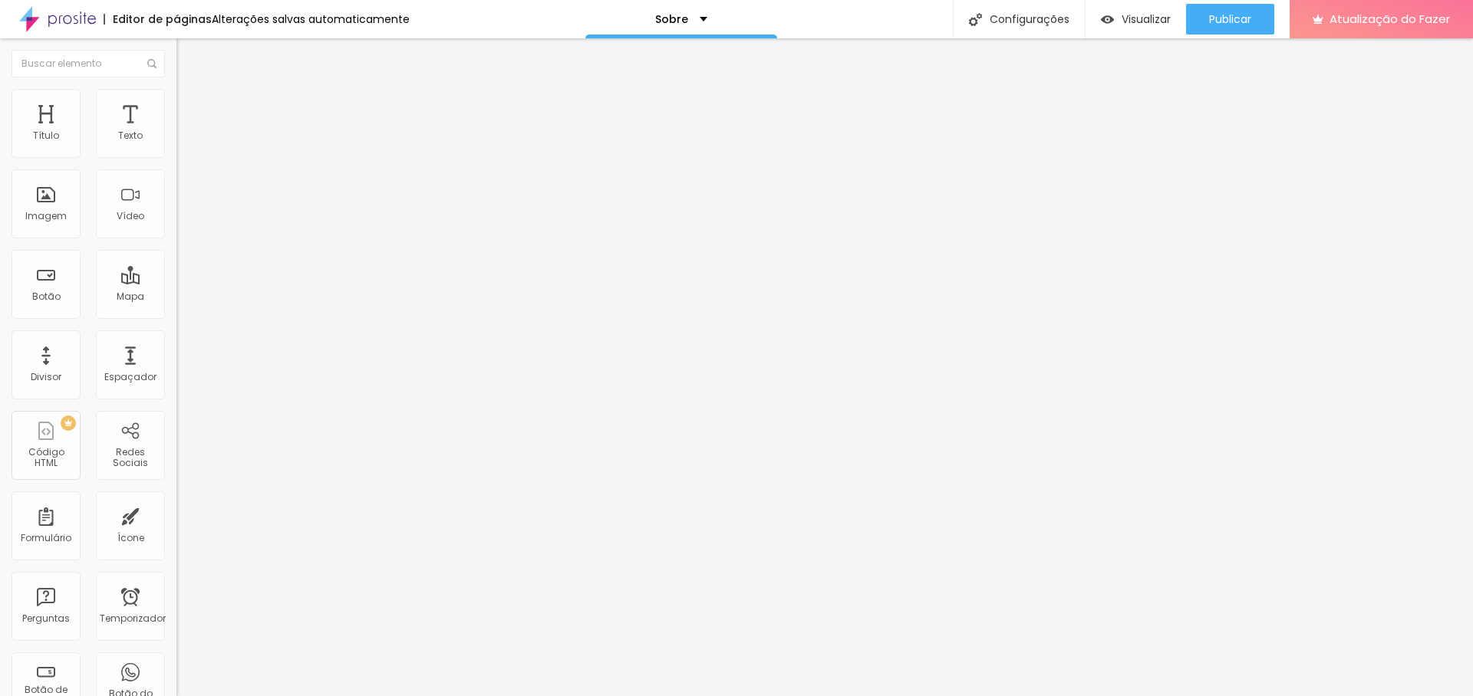
type input "22"
type input "23"
type input "24"
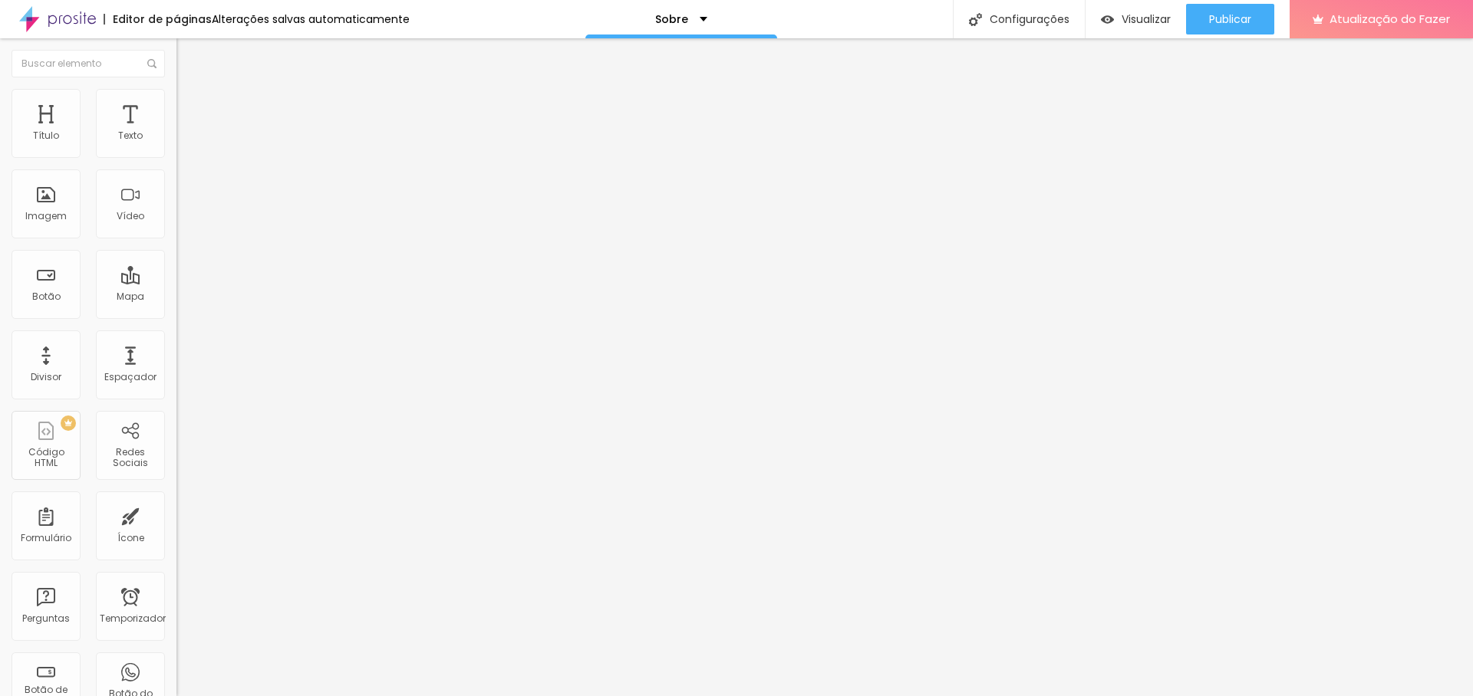
type input "24"
type input "25"
type input "26"
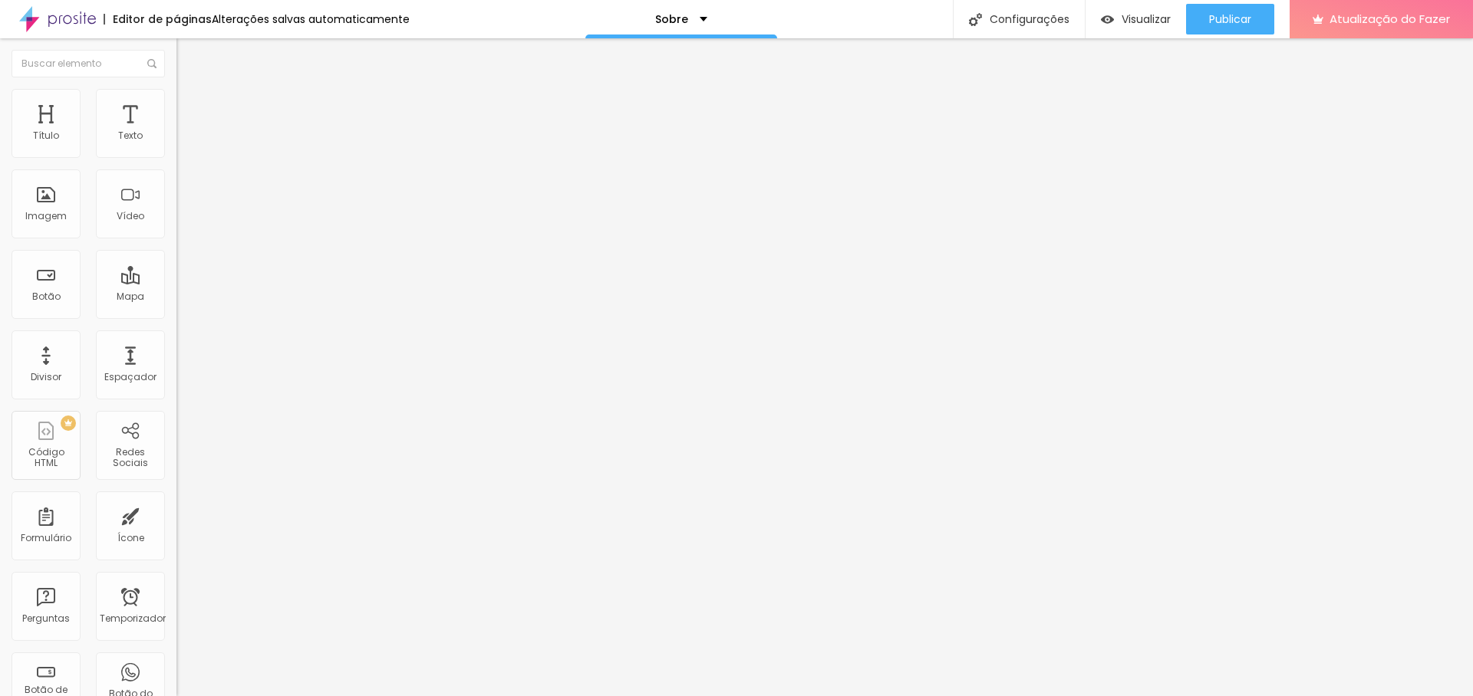
type input "27"
type input "26"
type input "25"
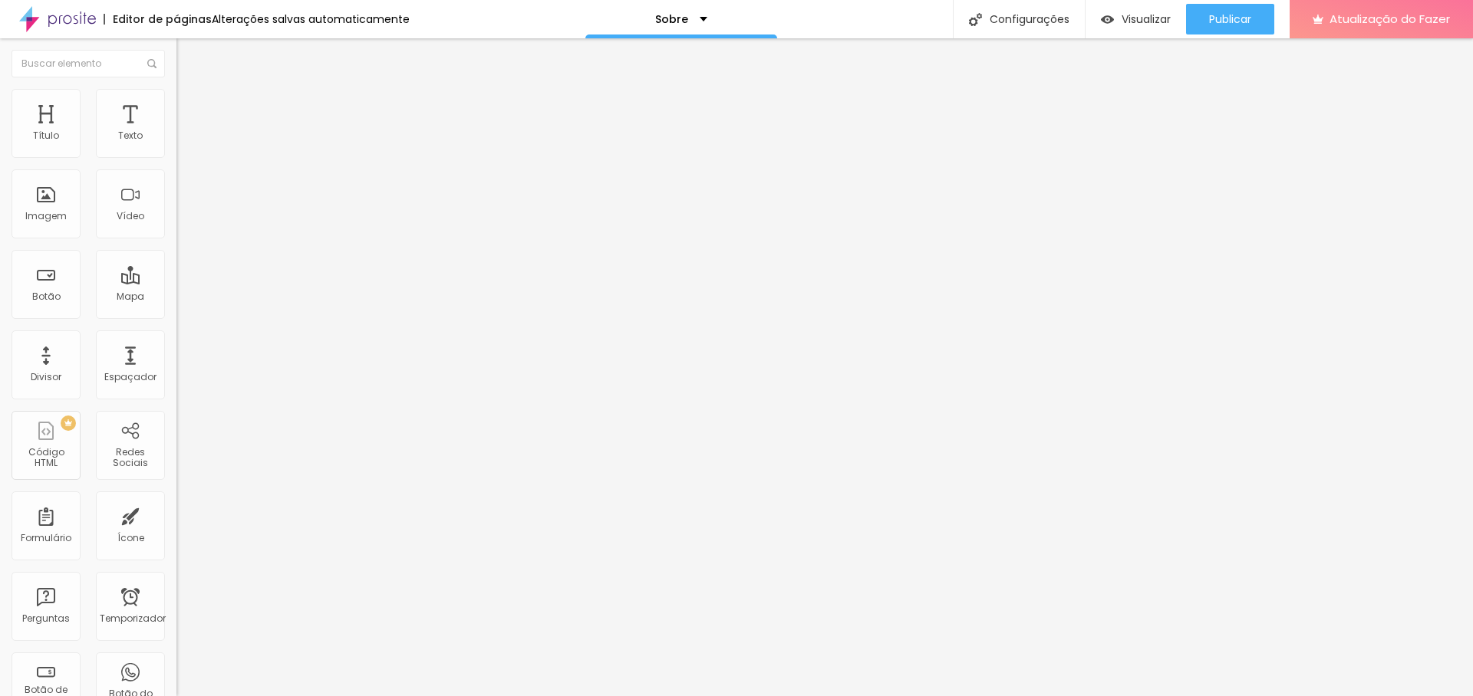
type input "25"
type input "24"
type input "23"
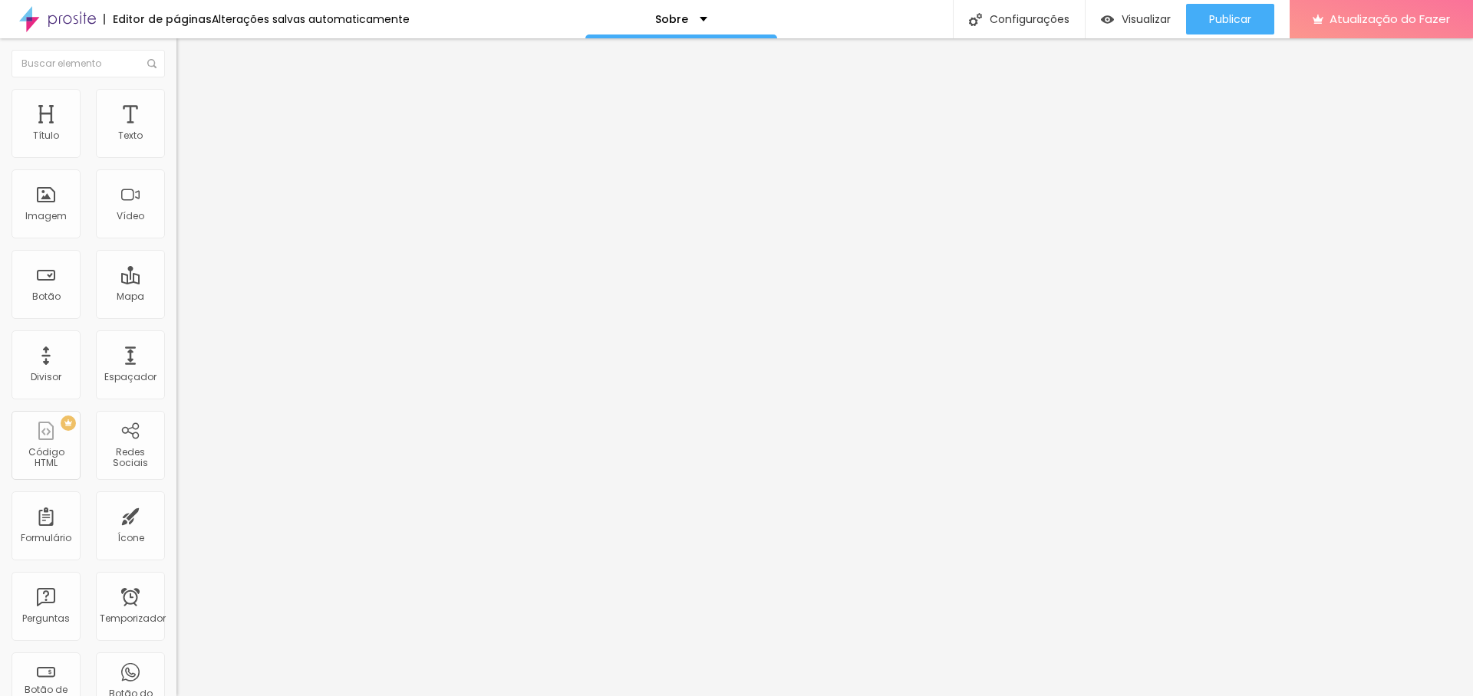
type input "22"
type input "21"
type input "19"
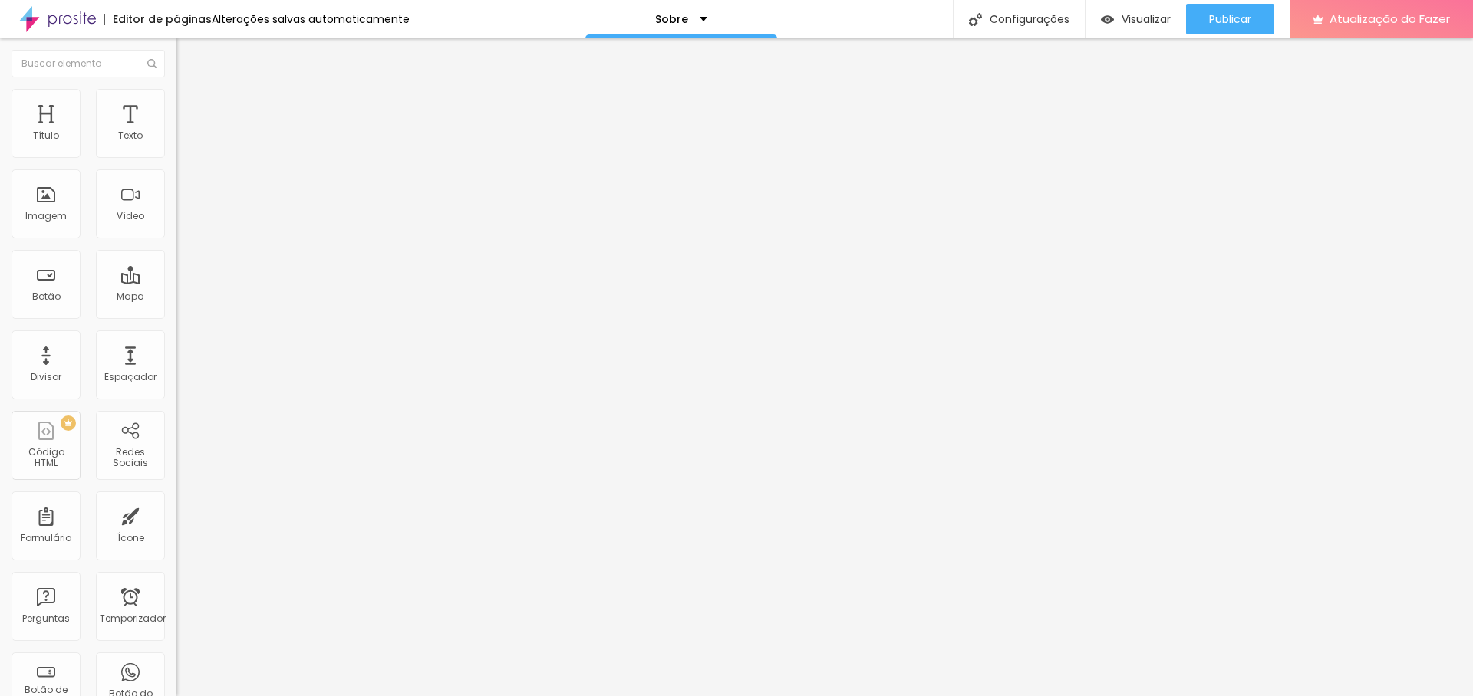
type input "19"
type input "18"
type input "17"
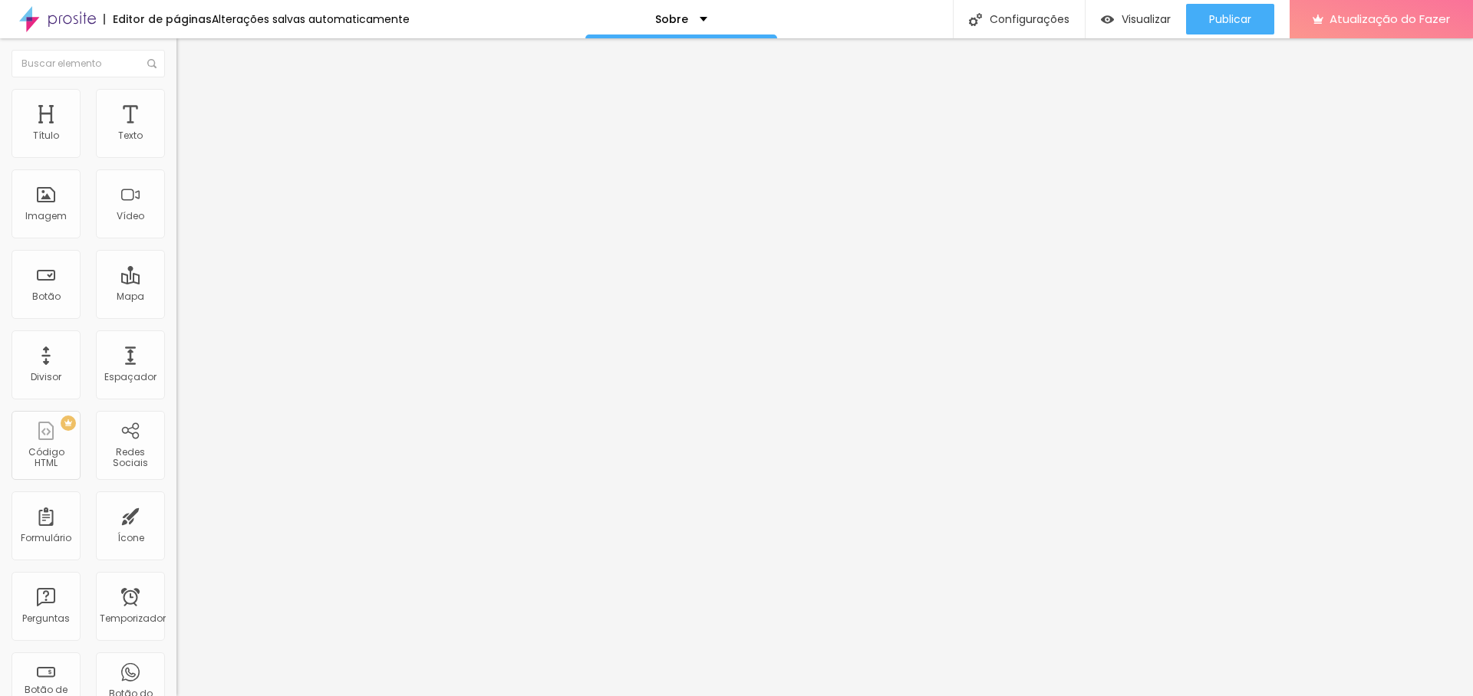
type input "18"
click at [176, 337] on input "range" at bounding box center [225, 343] width 99 height 12
click at [1238, 18] on font "Publicar" at bounding box center [1230, 19] width 42 height 15
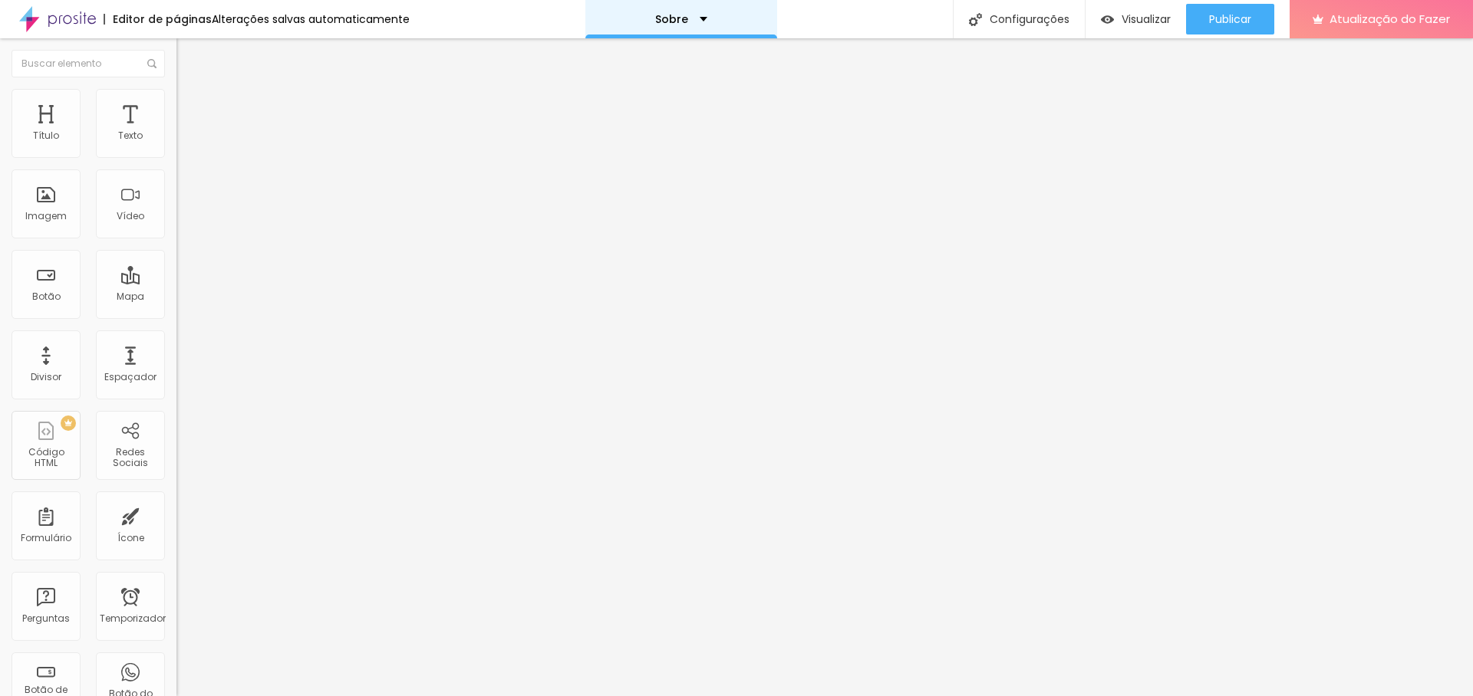
click at [701, 19] on div "Sobre" at bounding box center [681, 19] width 192 height 38
click at [621, 54] on link "Contato" at bounding box center [596, 47] width 50 height 16
type input "18"
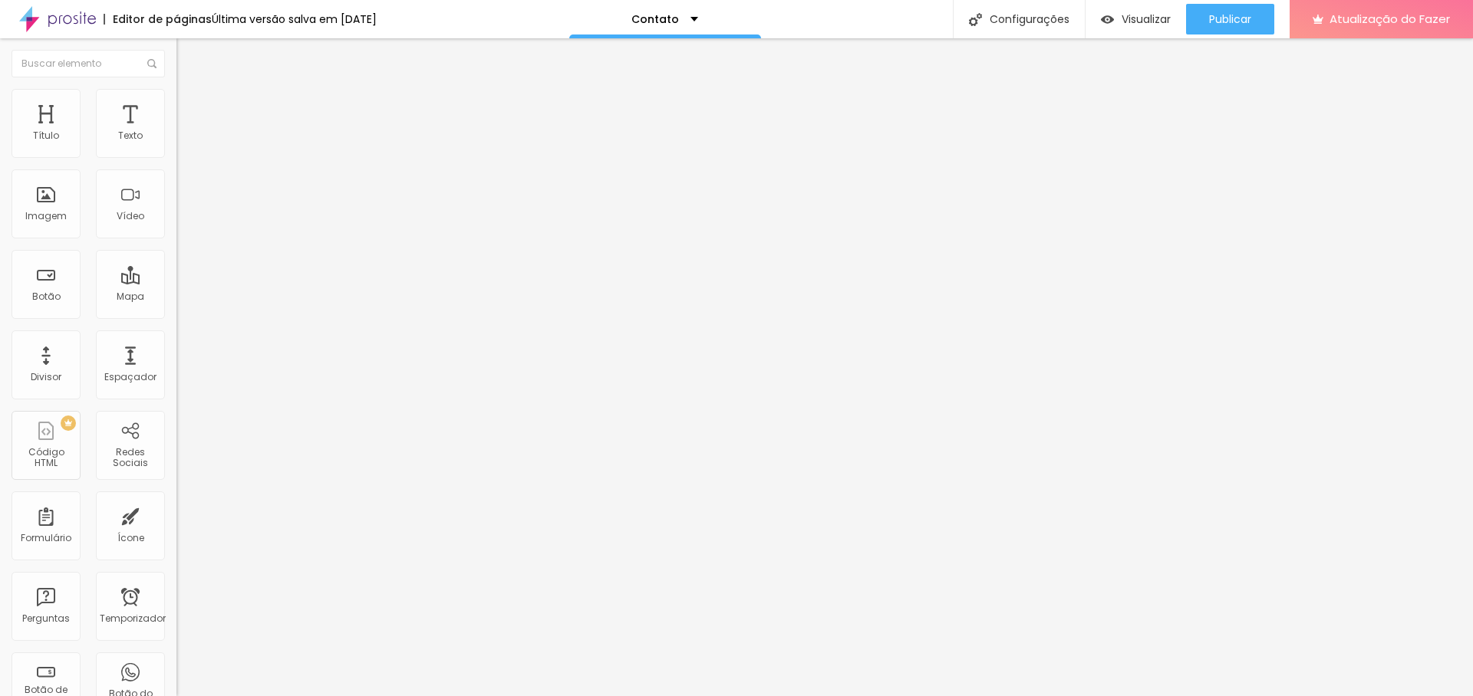
click at [176, 282] on input "range" at bounding box center [225, 288] width 99 height 12
drag, startPoint x: 1246, startPoint y: 7, endPoint x: 1248, endPoint y: 25, distance: 17.7
click at [1246, 7] on div "Publicar" at bounding box center [1230, 19] width 42 height 31
